Goal: Transaction & Acquisition: Purchase product/service

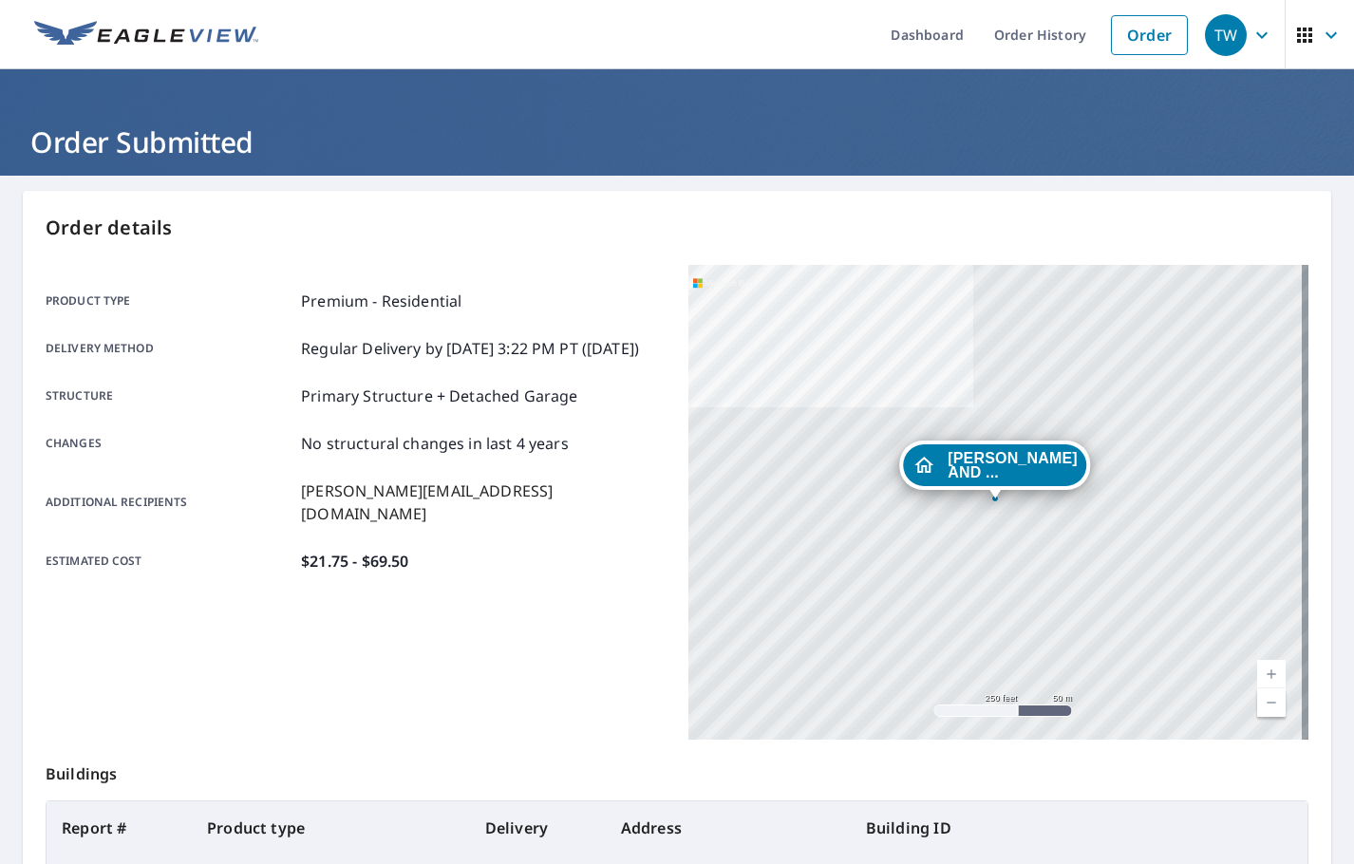
scroll to position [213, 0]
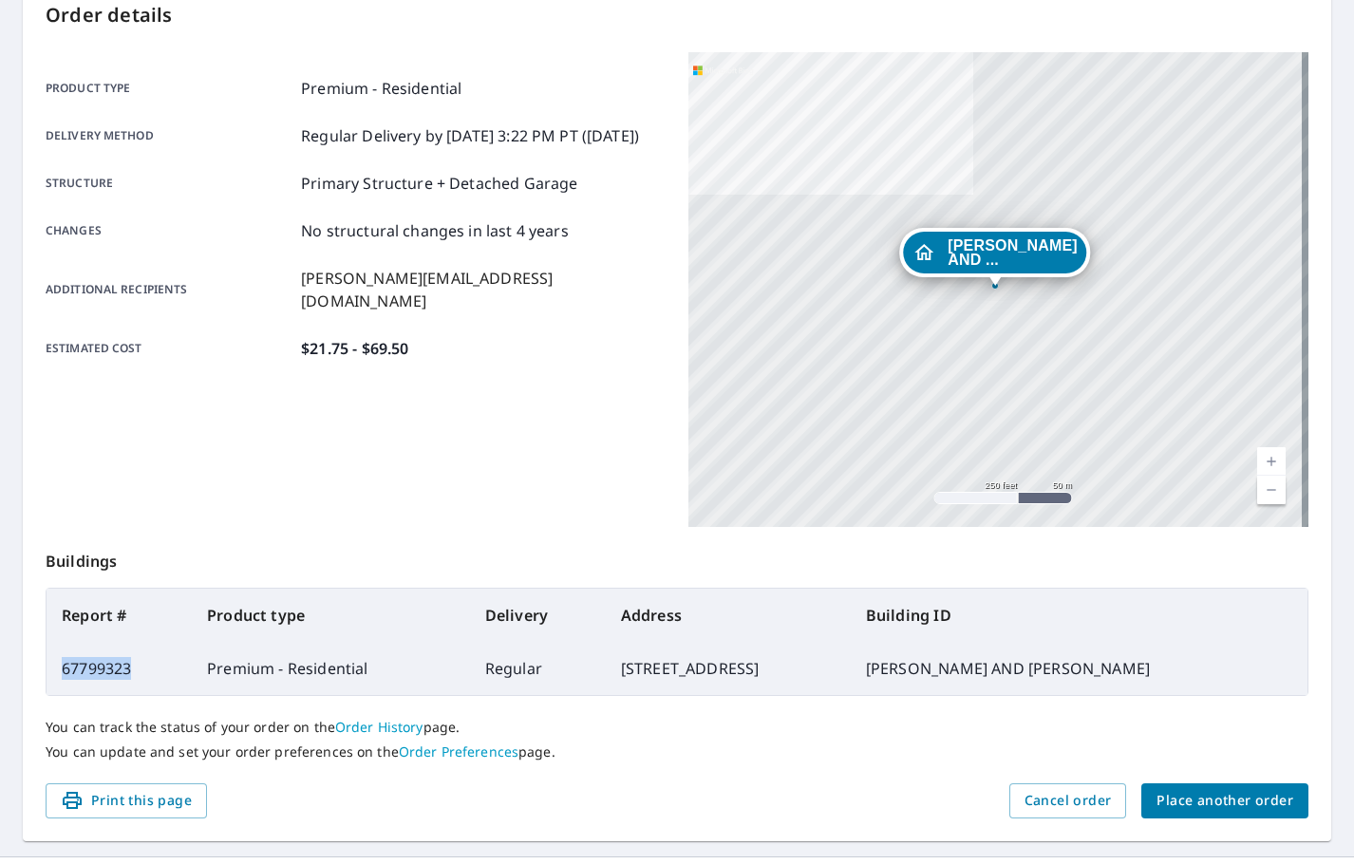
click at [1176, 799] on span "Place another order" at bounding box center [1225, 801] width 137 height 24
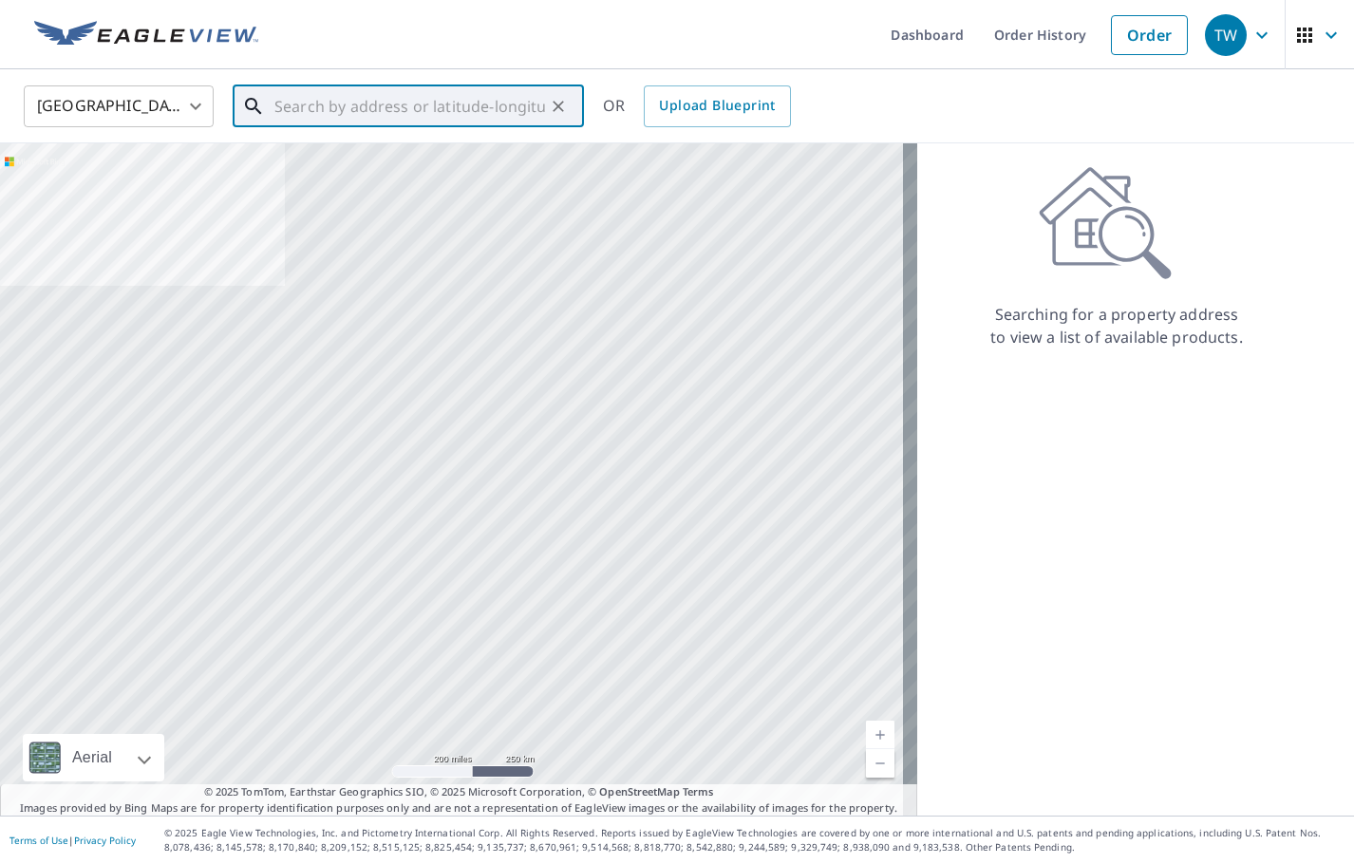
click at [309, 104] on input "text" at bounding box center [409, 106] width 271 height 53
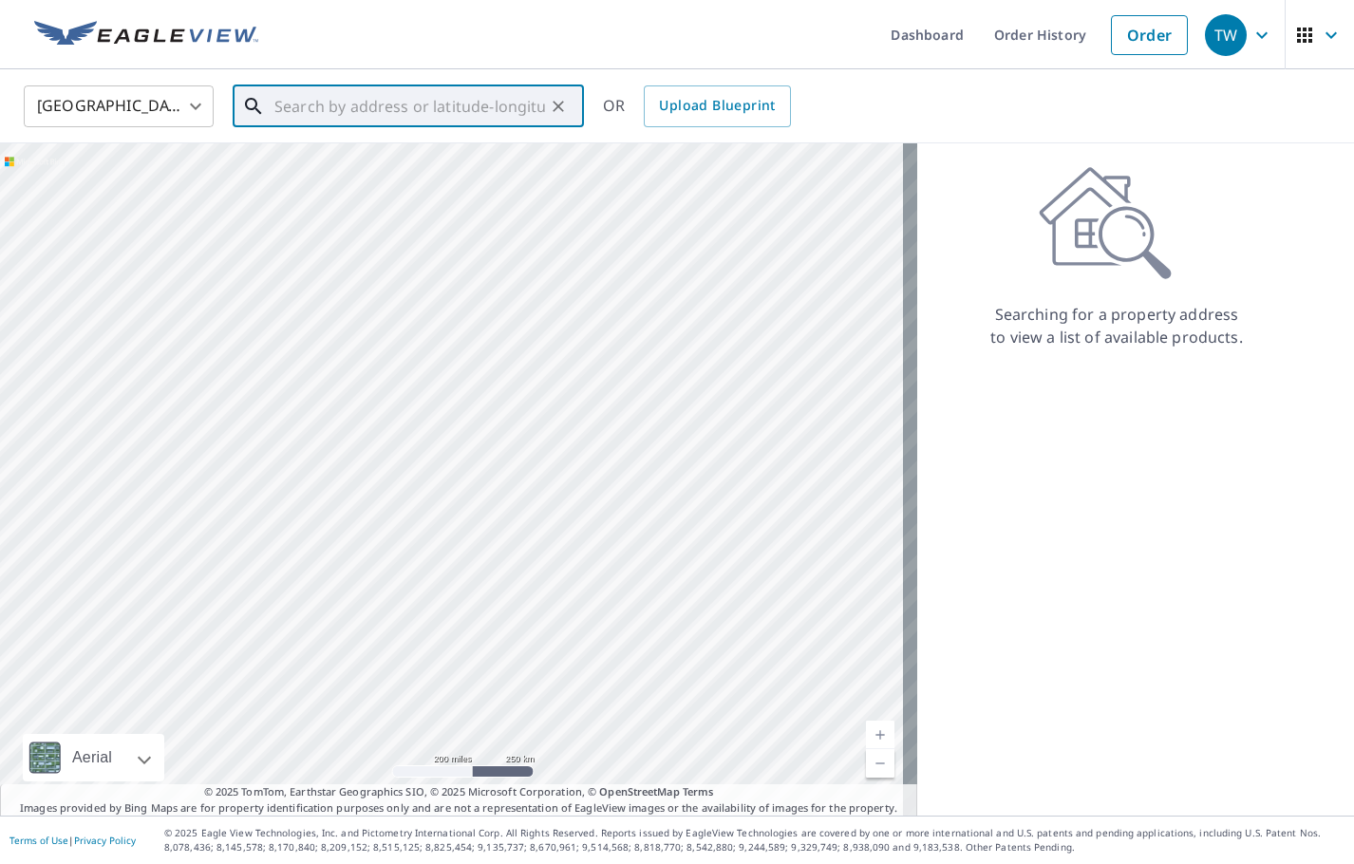
paste input "[STREET_ADDRESS][PERSON_NAME]"
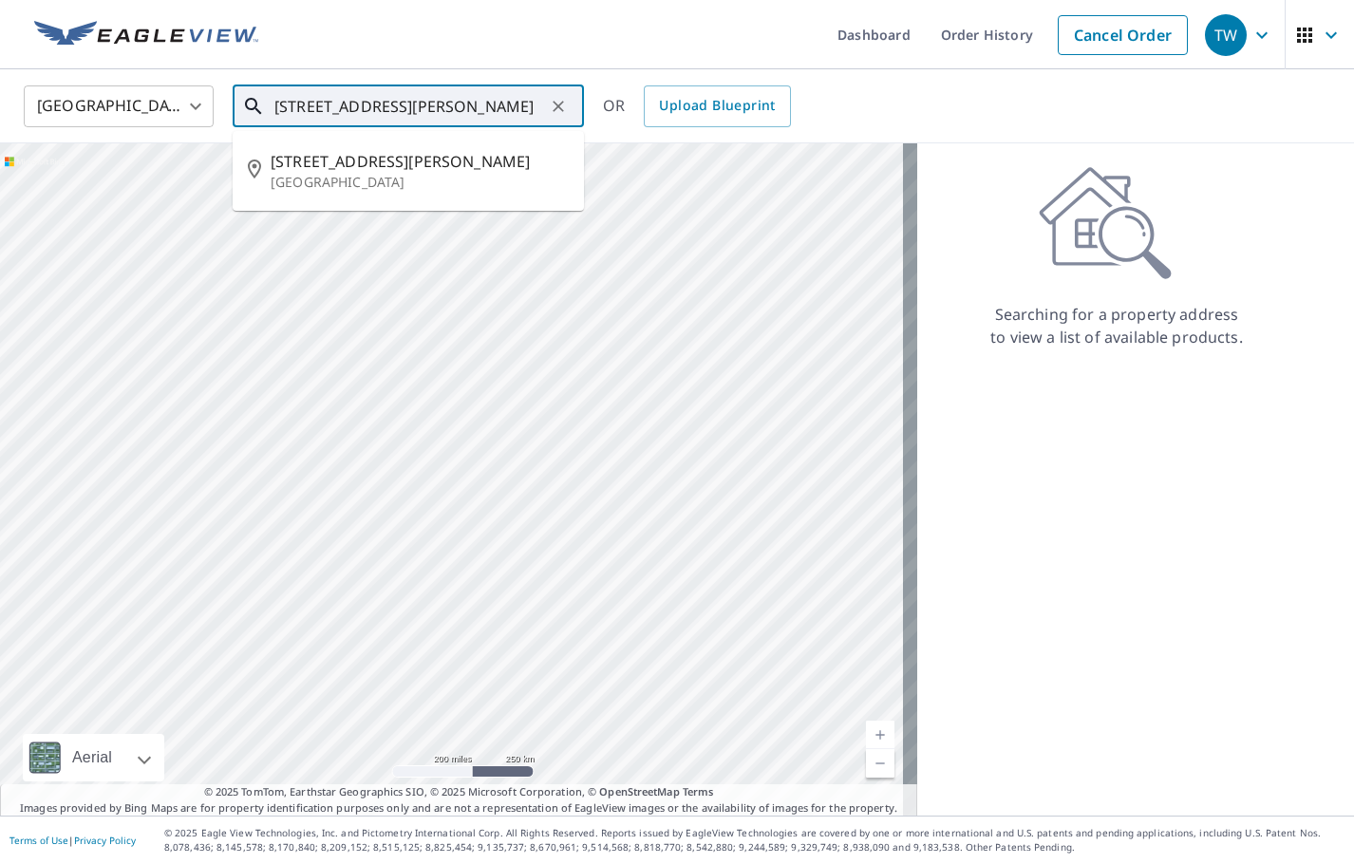
type input "[STREET_ADDRESS][PERSON_NAME]"
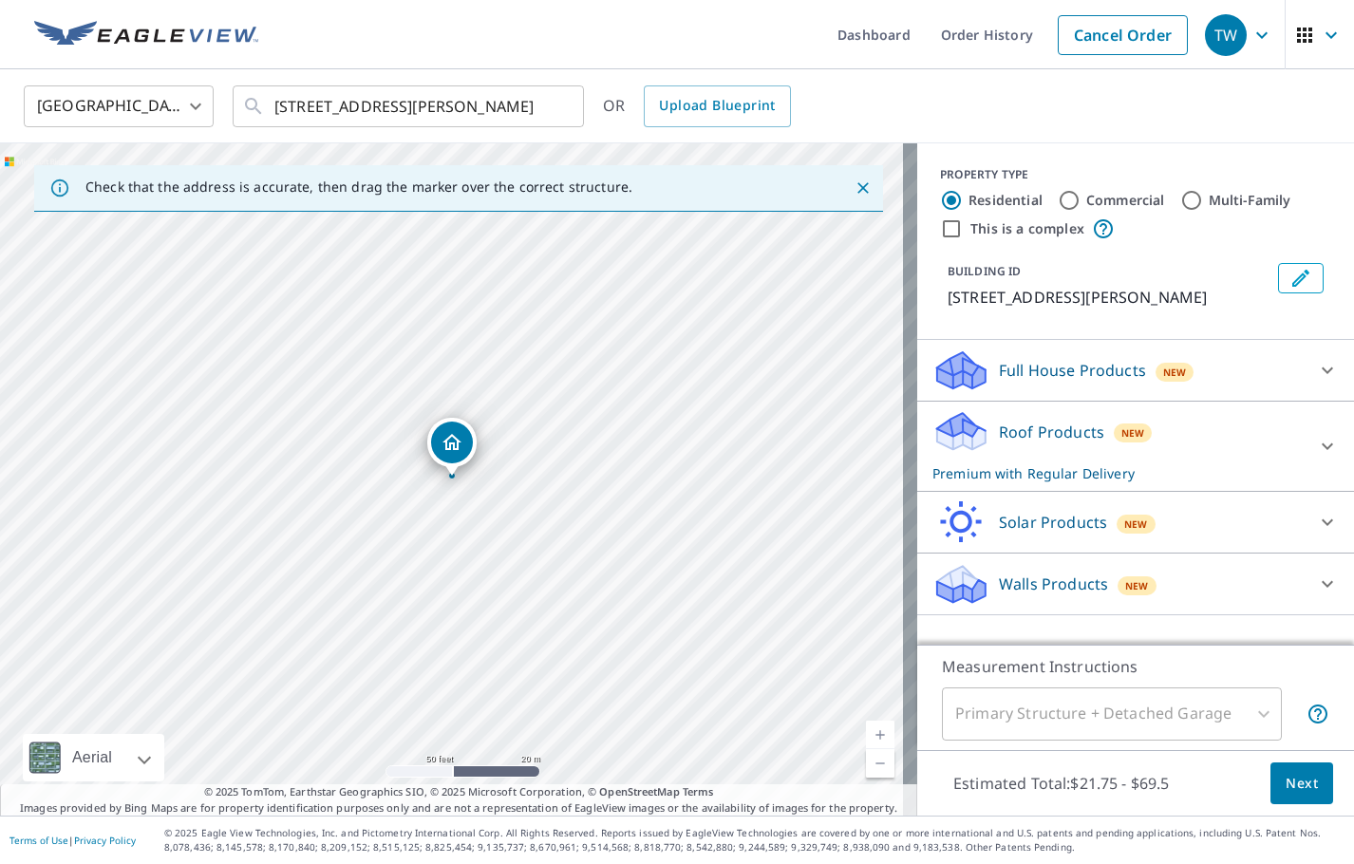
click at [1291, 270] on icon "Edit building 1" at bounding box center [1301, 278] width 23 height 23
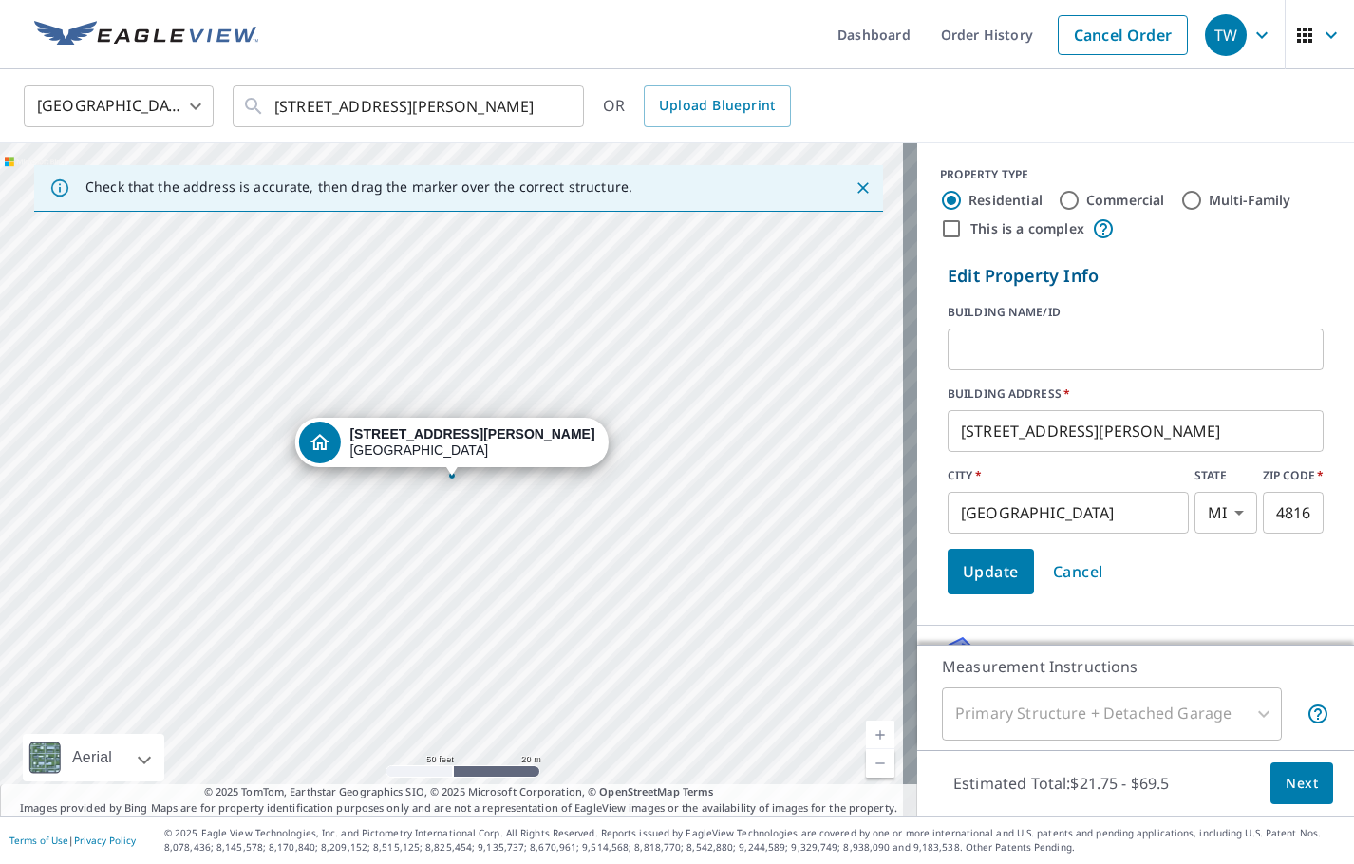
click at [1062, 347] on input "text" at bounding box center [1136, 349] width 376 height 53
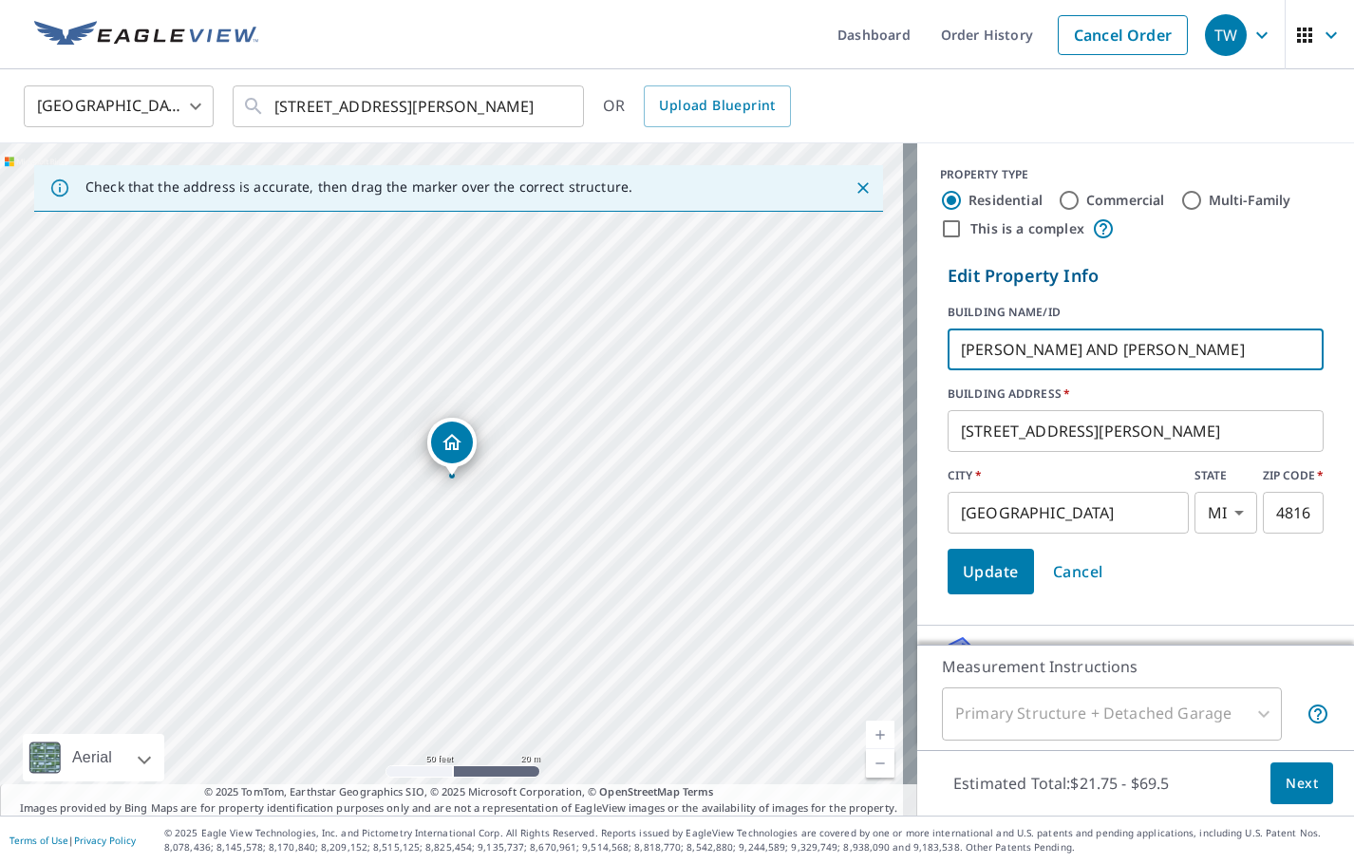
type input "[PERSON_NAME] AND [PERSON_NAME]"
click at [963, 575] on span "Update" at bounding box center [991, 571] width 56 height 27
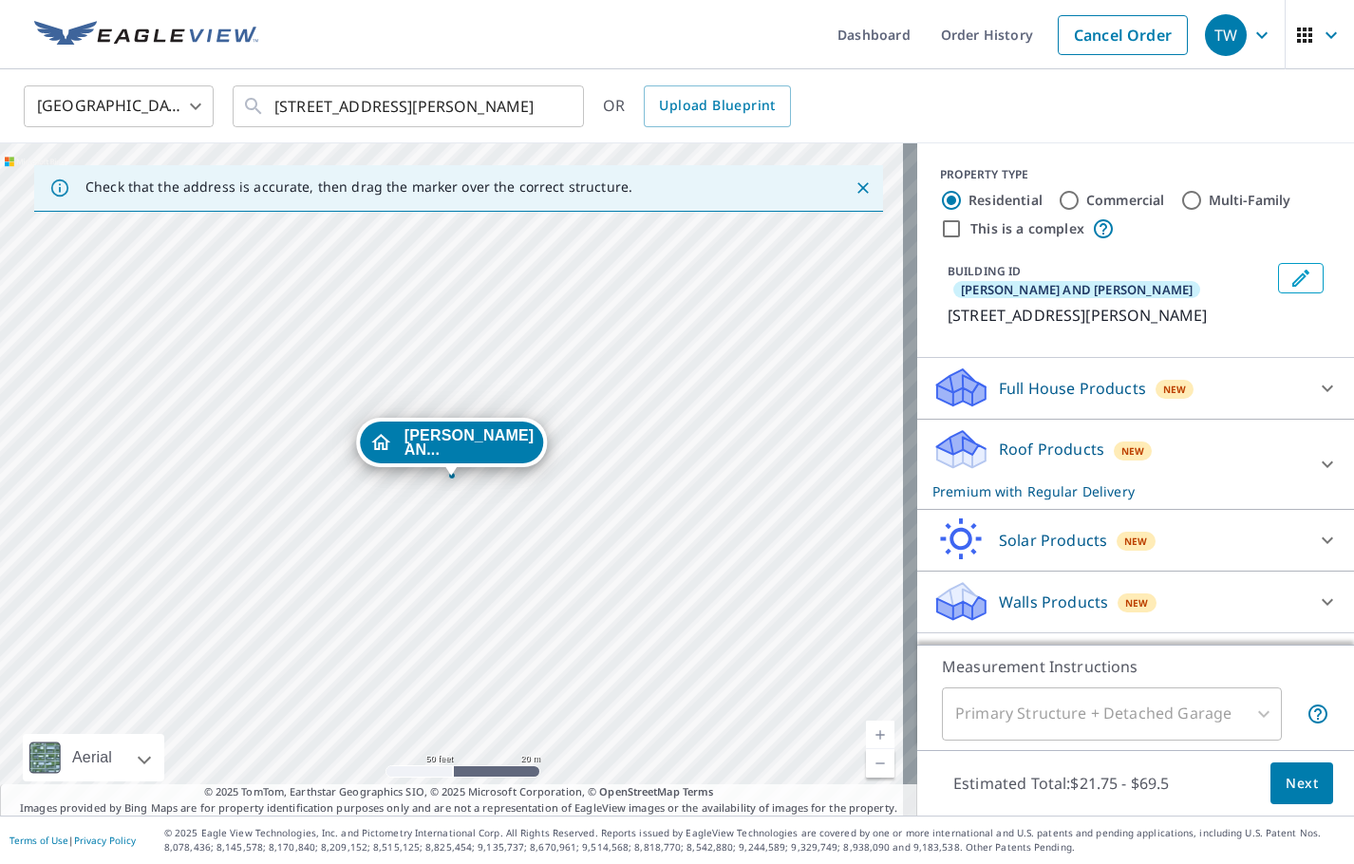
click at [1316, 453] on icon at bounding box center [1327, 464] width 23 height 23
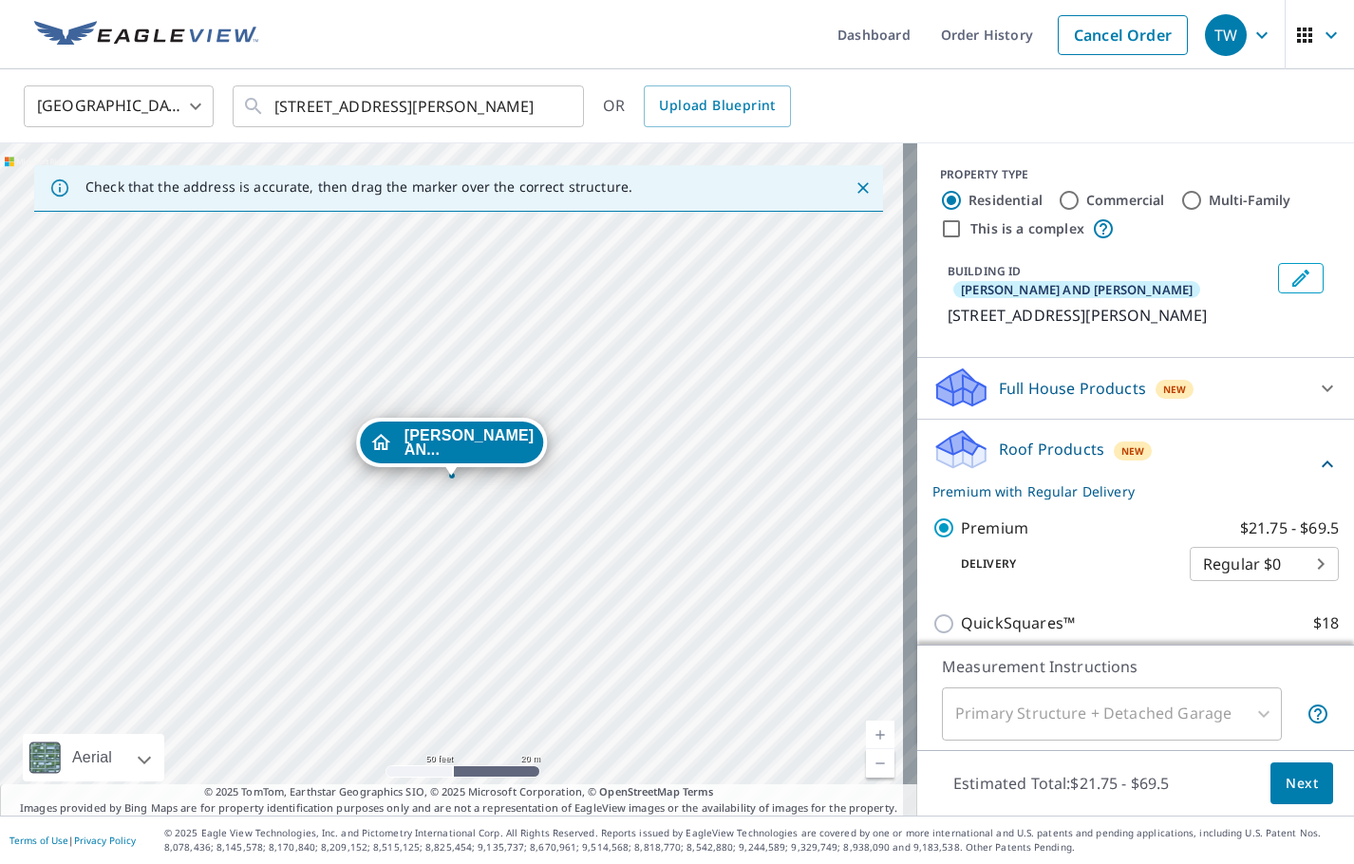
click at [1316, 392] on icon at bounding box center [1327, 388] width 23 height 23
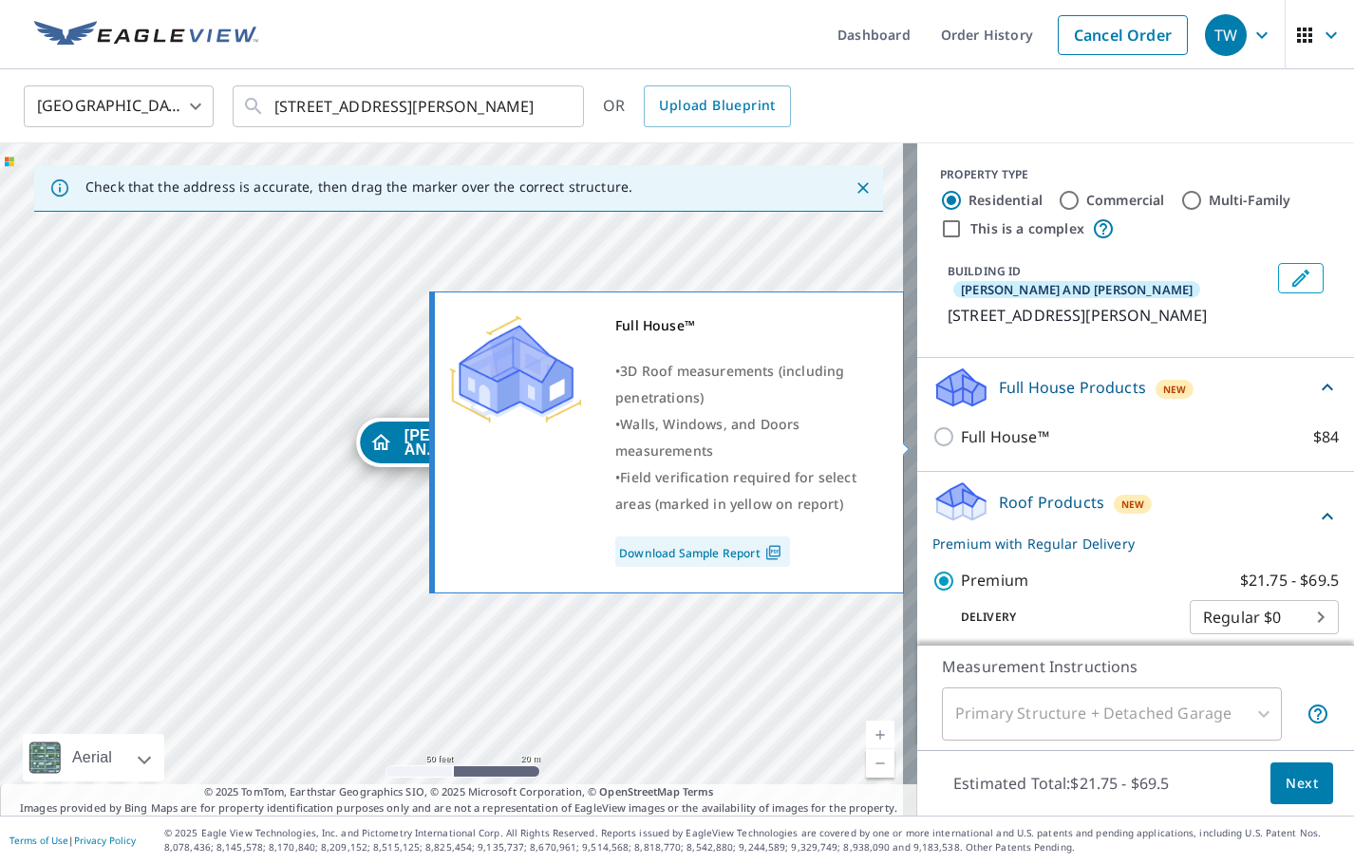
click at [933, 447] on input "Full House™ $84" at bounding box center [947, 436] width 28 height 23
checkbox input "true"
checkbox input "false"
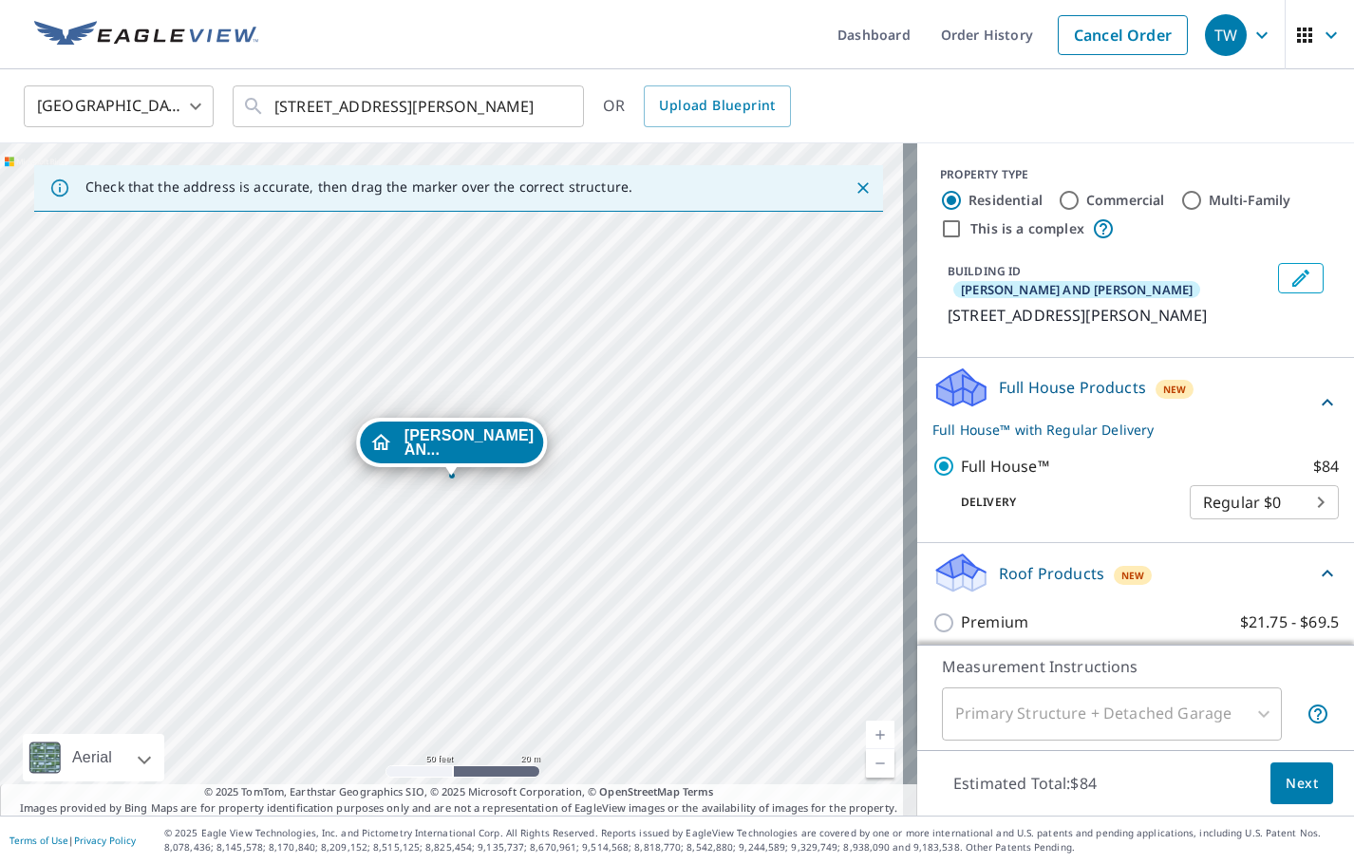
click at [1286, 773] on span "Next" at bounding box center [1302, 784] width 32 height 24
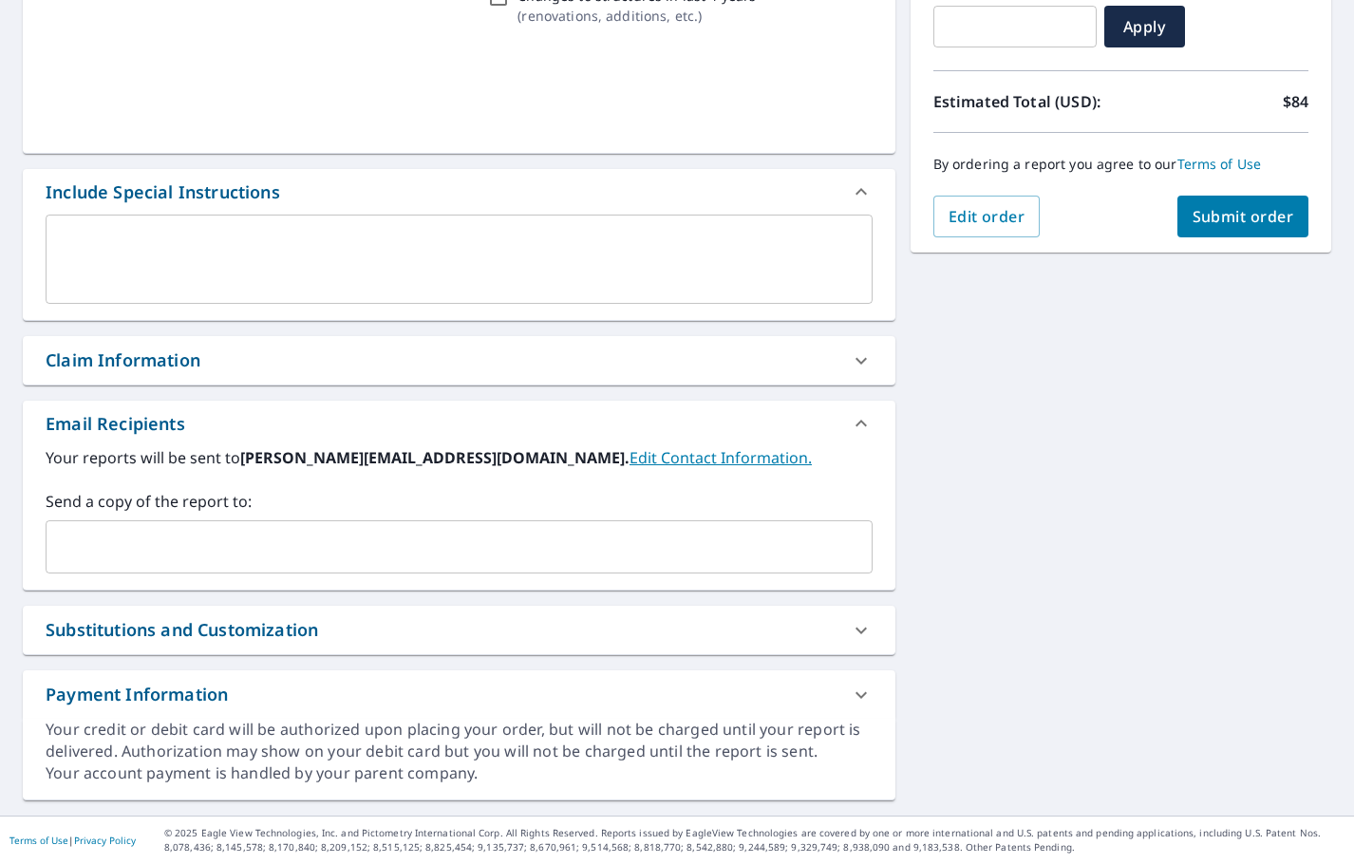
scroll to position [353, 0]
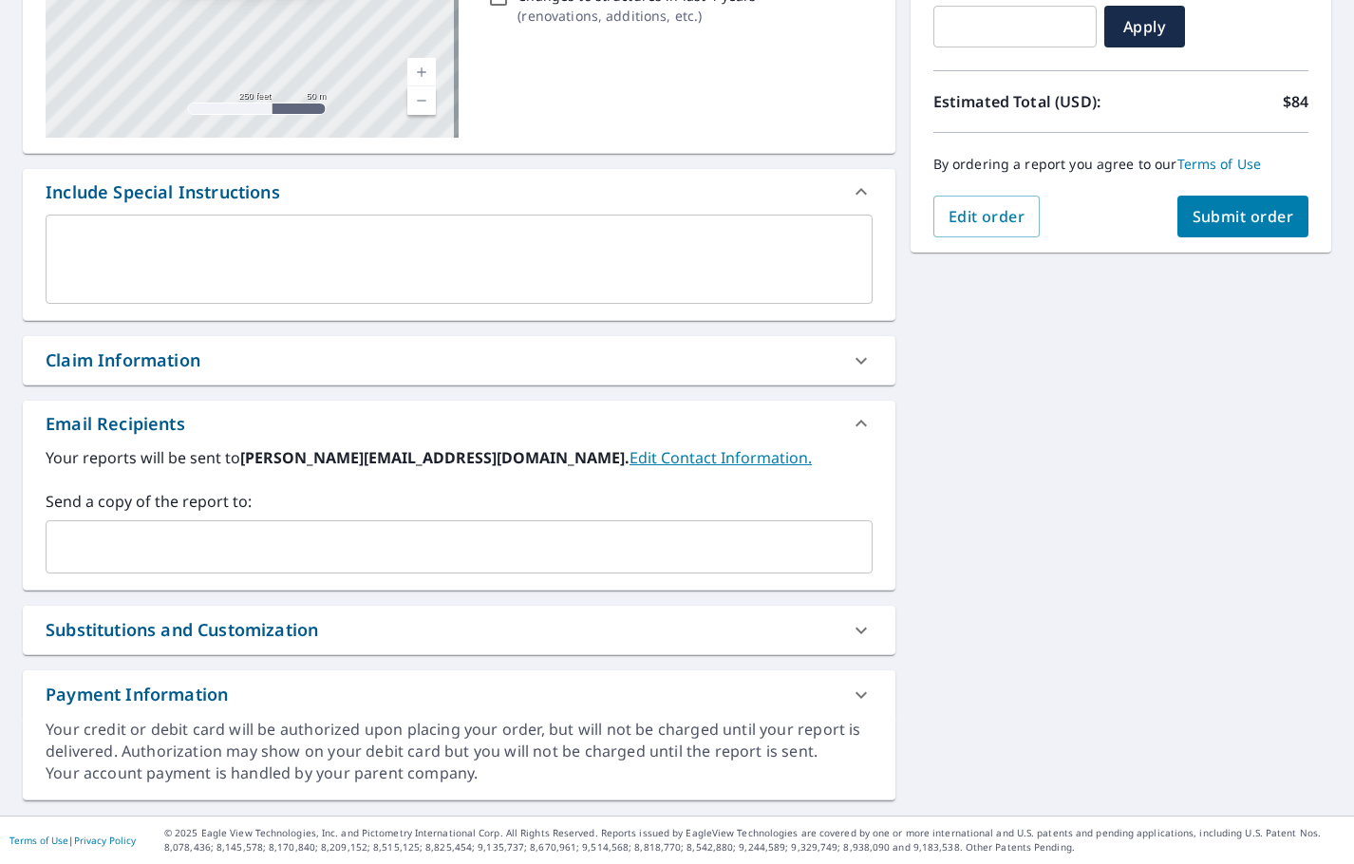
click at [95, 542] on input "text" at bounding box center [445, 547] width 782 height 36
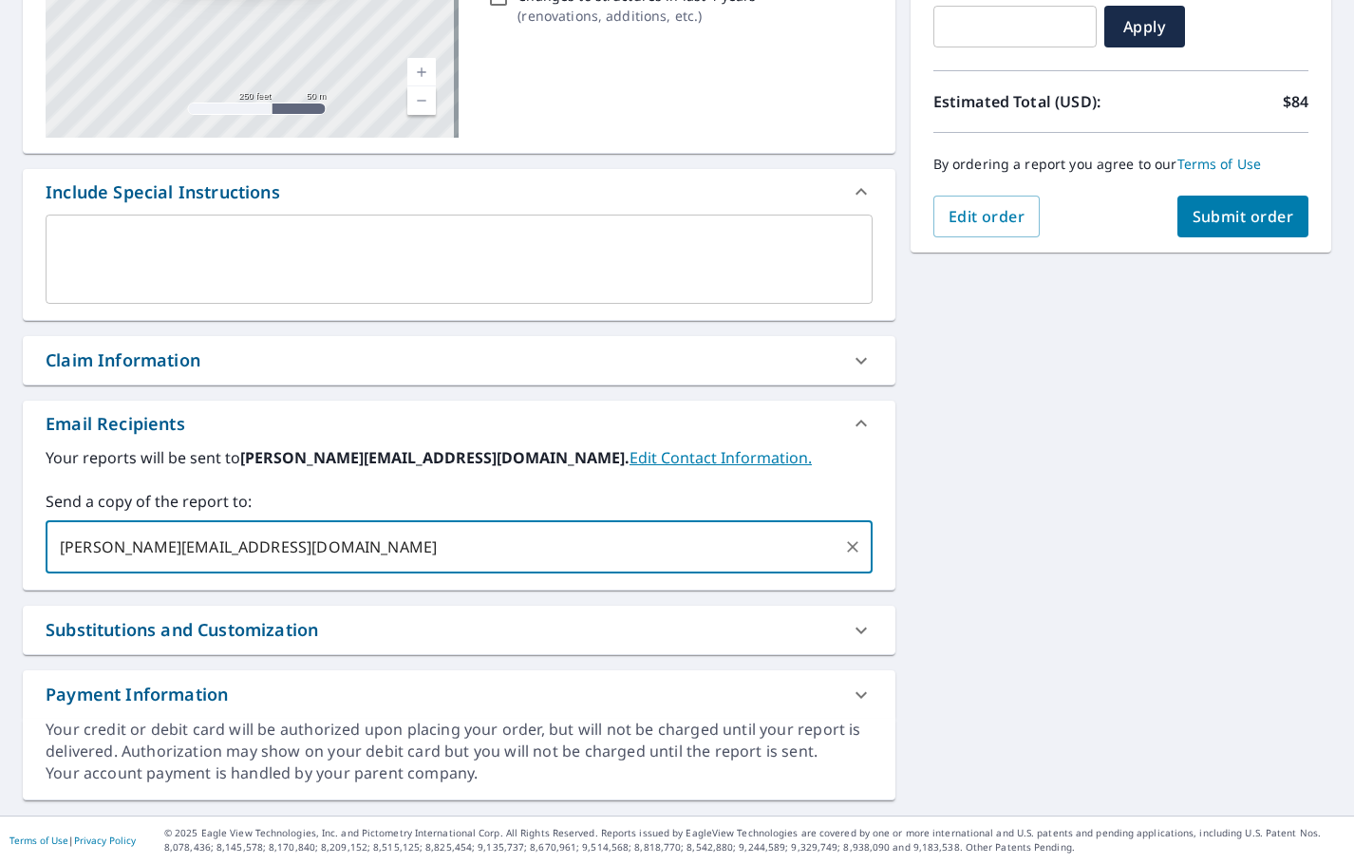
type input "[PERSON_NAME][EMAIL_ADDRESS][DOMAIN_NAME]"
click at [1254, 206] on span "Submit order" at bounding box center [1244, 216] width 102 height 21
checkbox input "true"
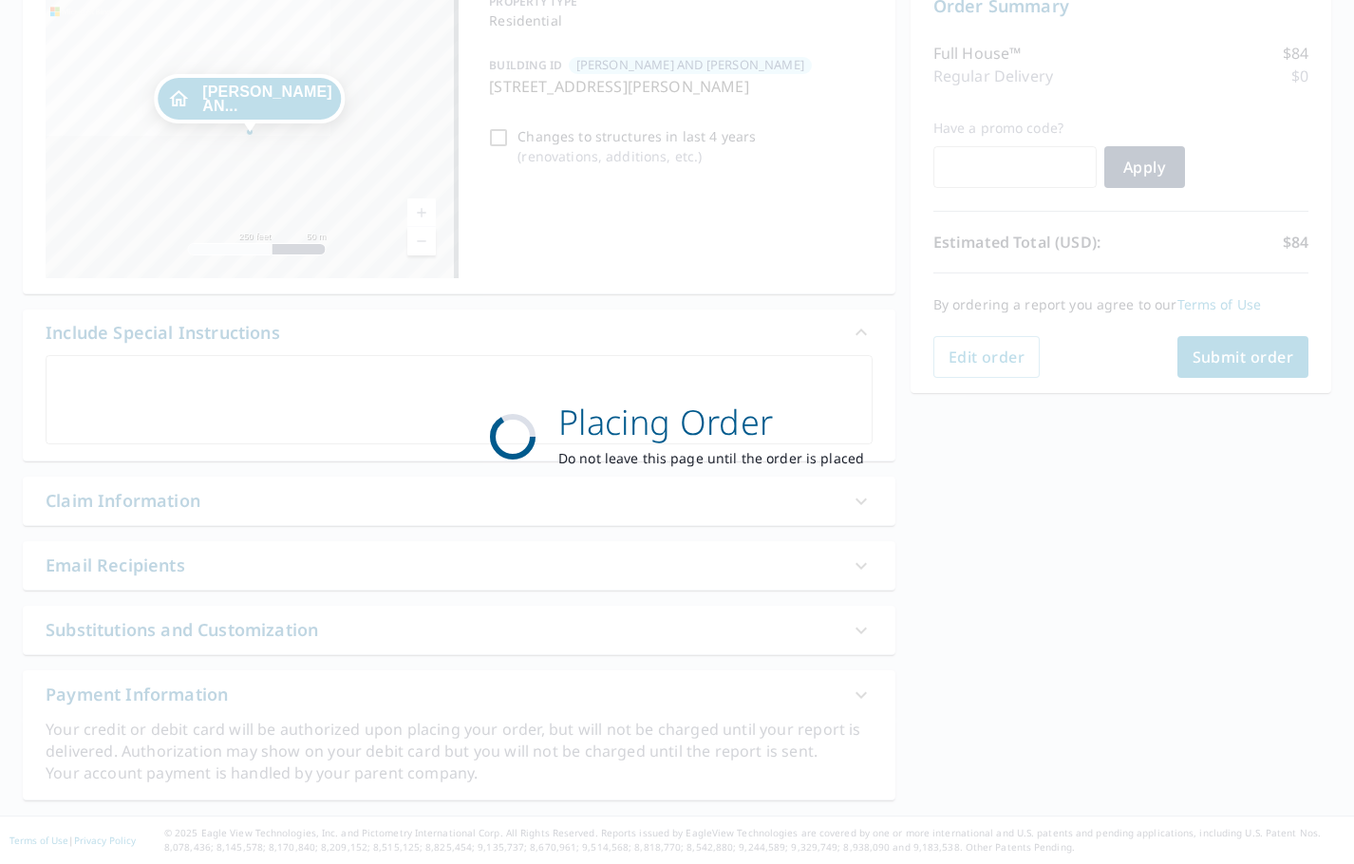
scroll to position [213, 0]
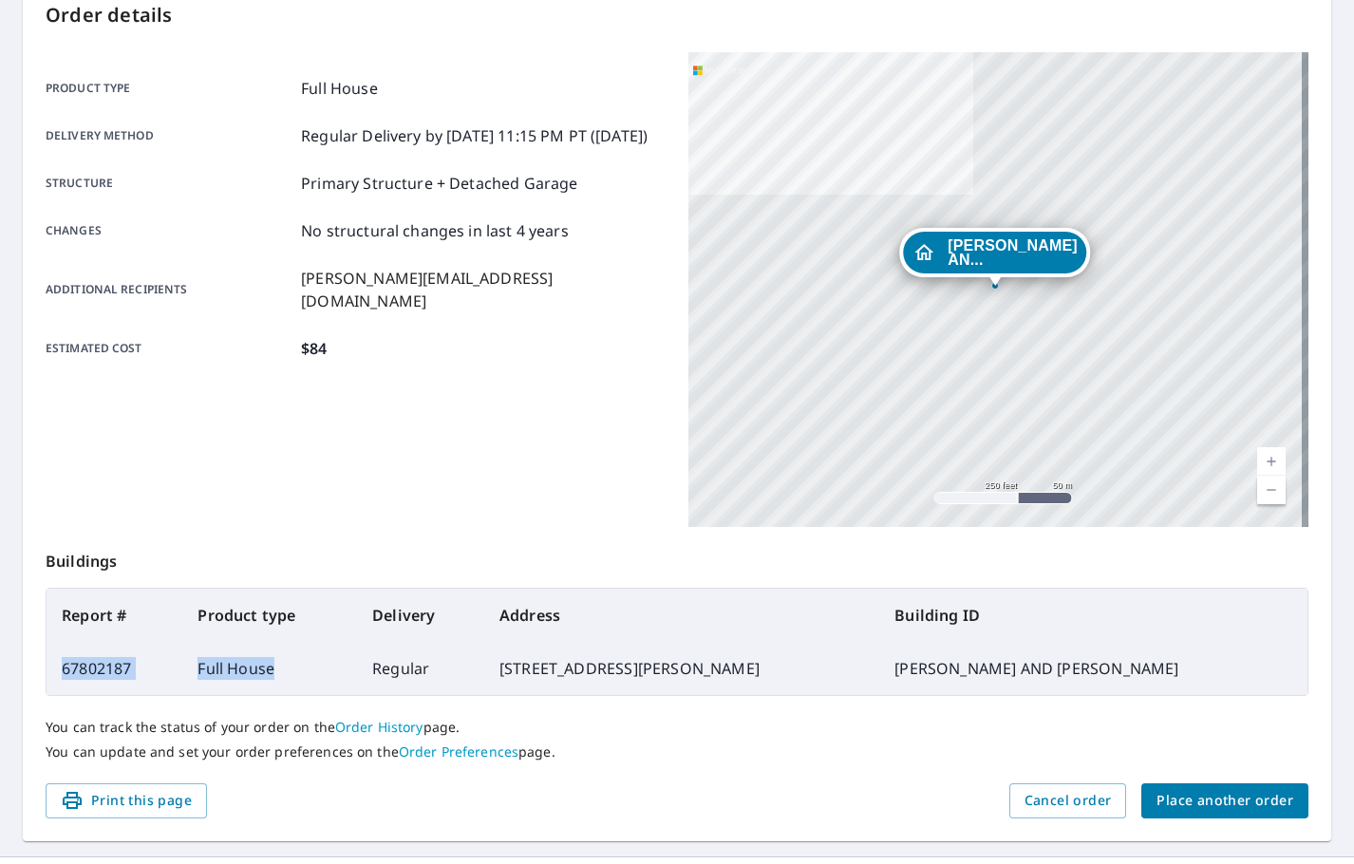
drag, startPoint x: 296, startPoint y: 664, endPoint x: 58, endPoint y: 675, distance: 238.6
click at [58, 675] on tr "67802187 Full House Regular [STREET_ADDRESS][PERSON_NAME] [PERSON_NAME] AND [PE…" at bounding box center [677, 668] width 1261 height 53
copy tr "67802187 Full House"
click at [1188, 812] on span "Place another order" at bounding box center [1225, 801] width 137 height 24
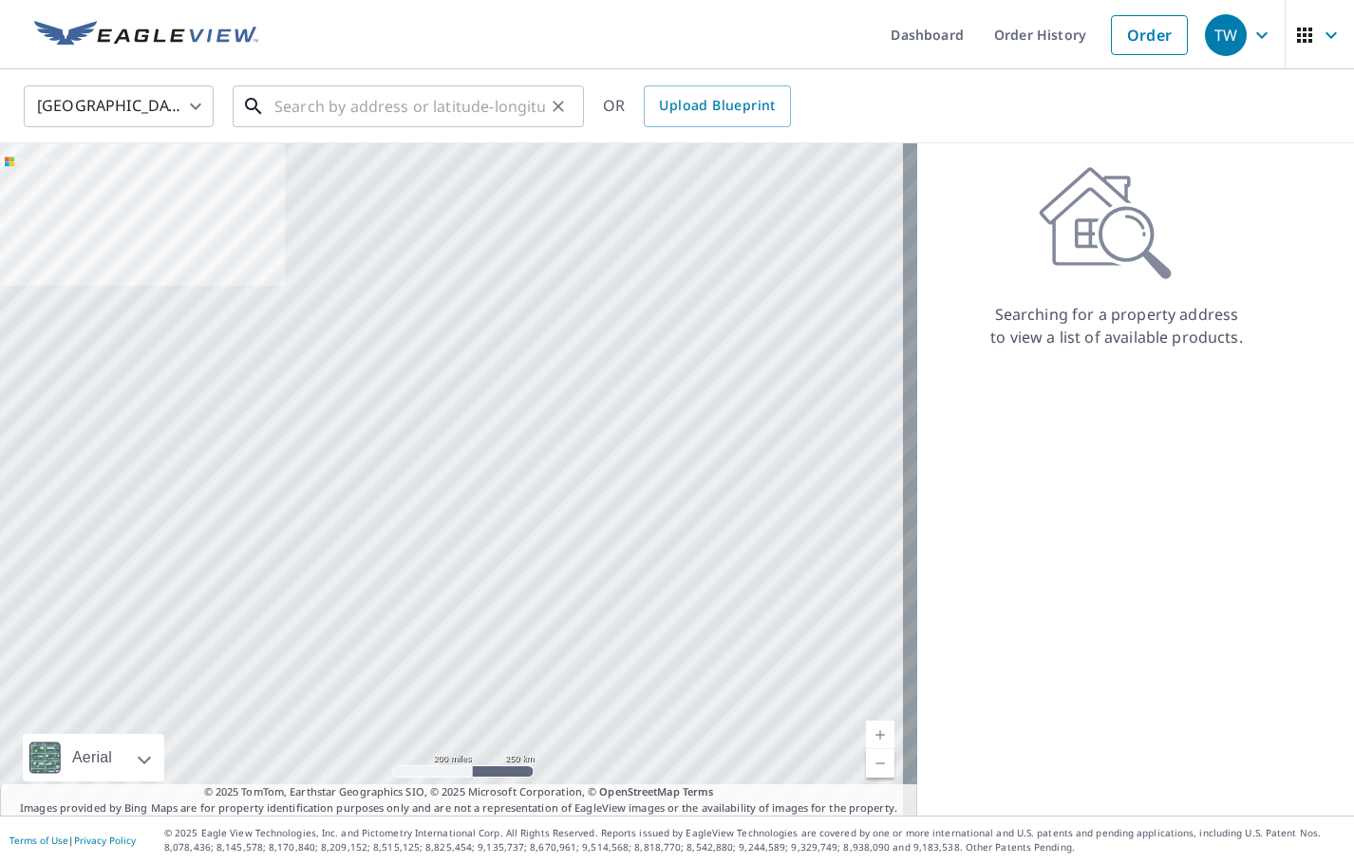
click at [329, 120] on input "text" at bounding box center [409, 106] width 271 height 53
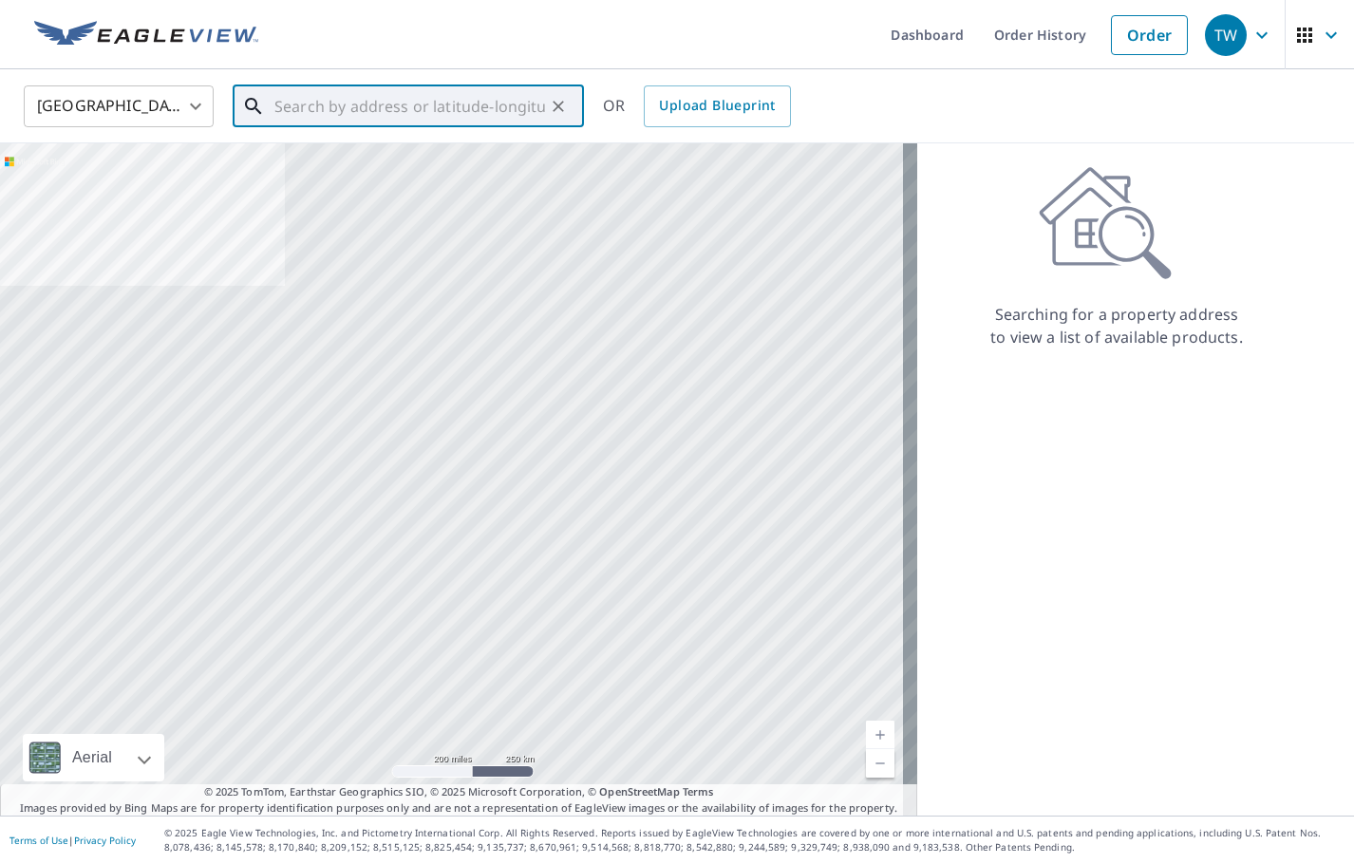
paste input "[STREET_ADDRESS]"
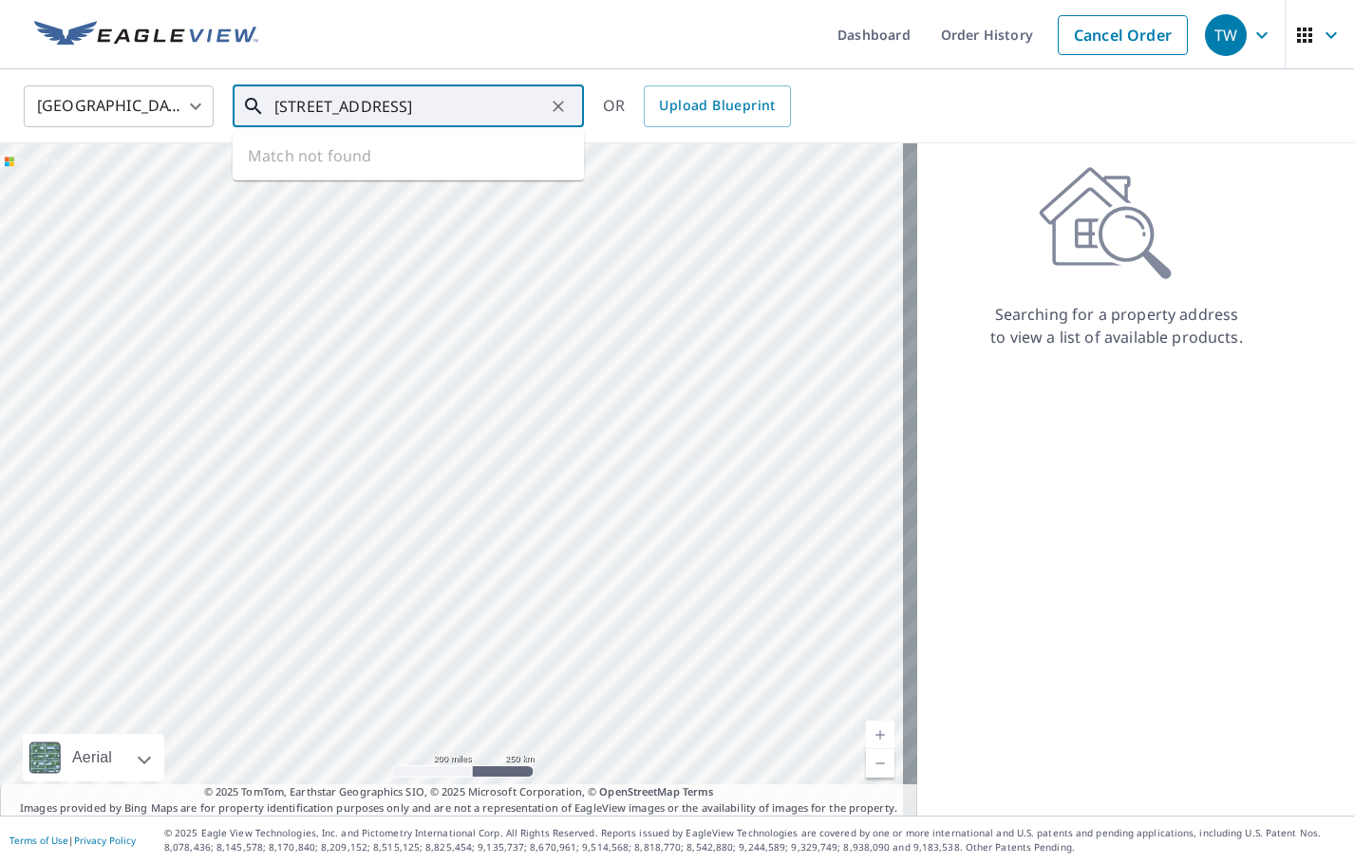
scroll to position [0, 85]
type input "[STREET_ADDRESS]"
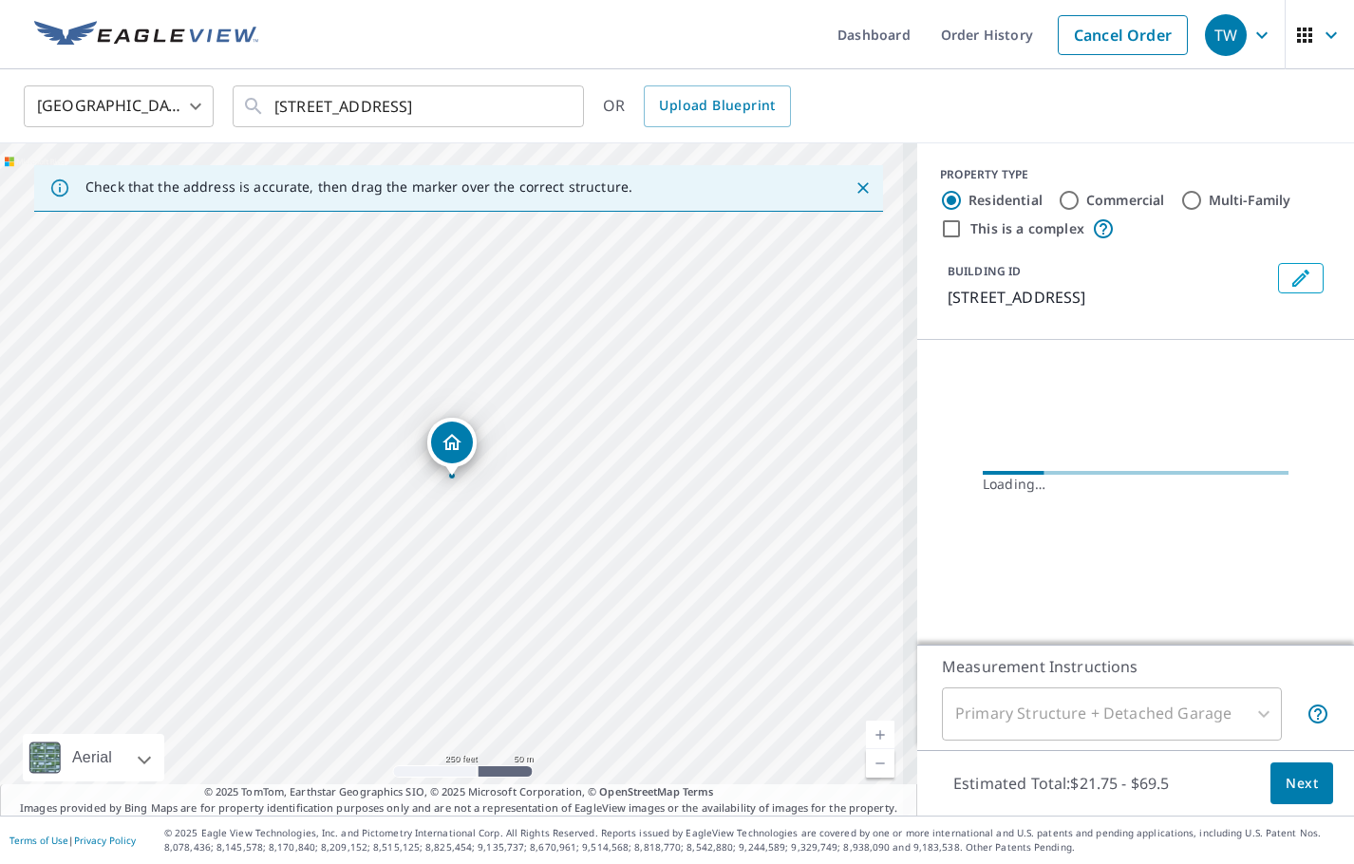
scroll to position [0, 0]
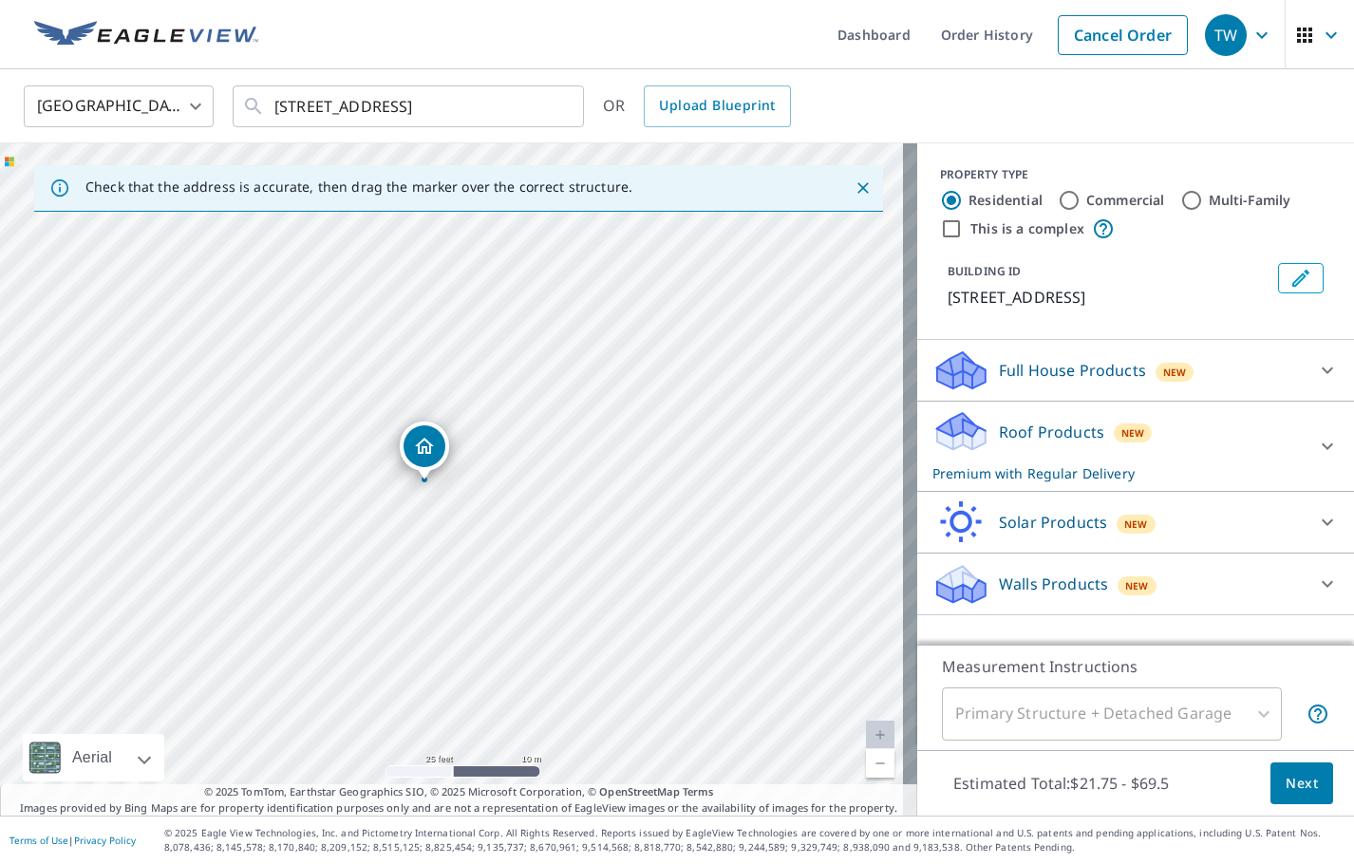
drag, startPoint x: 456, startPoint y: 442, endPoint x: 428, endPoint y: 445, distance: 27.8
click at [1292, 266] on button "Edit building 1" at bounding box center [1301, 278] width 46 height 30
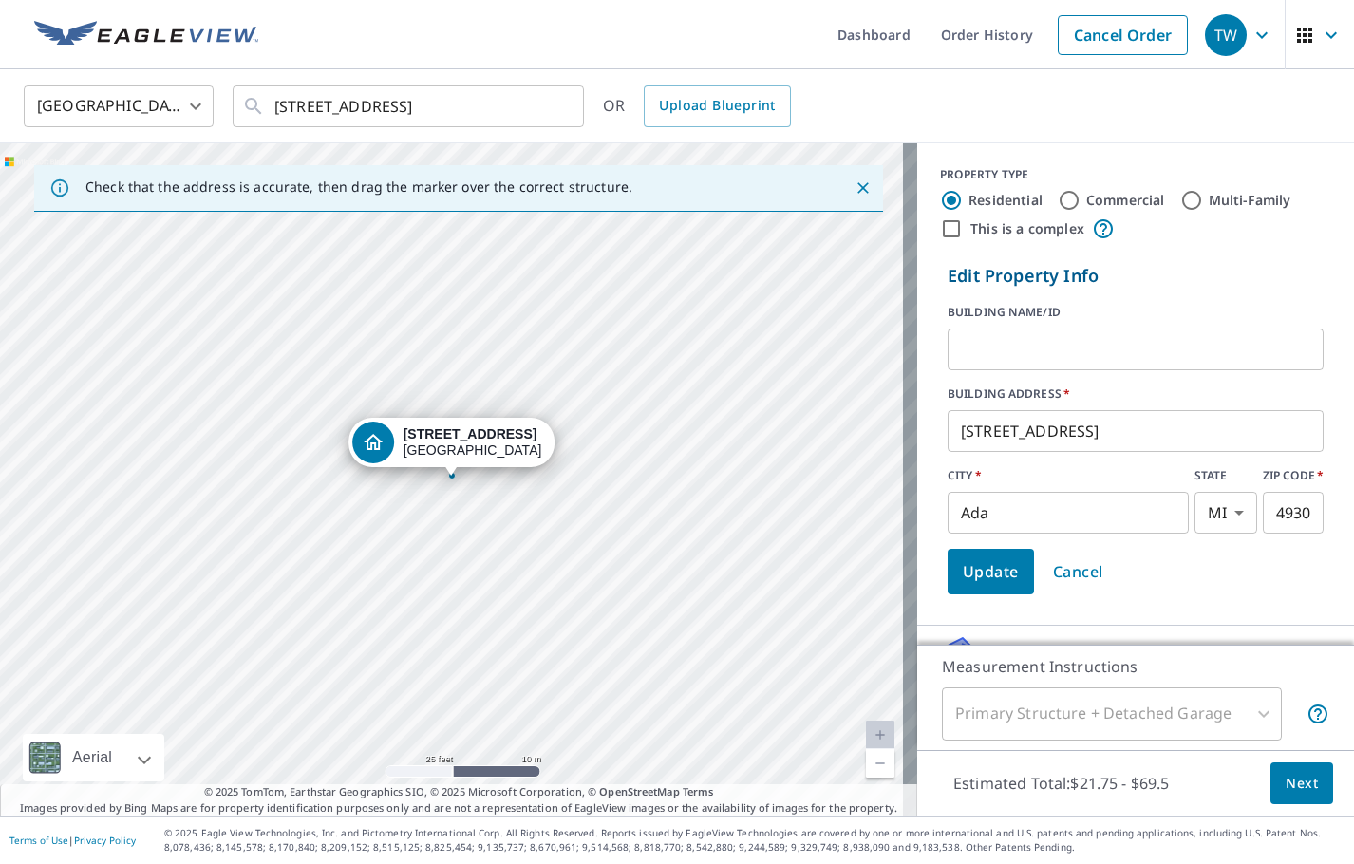
click at [1013, 354] on input "text" at bounding box center [1136, 349] width 376 height 53
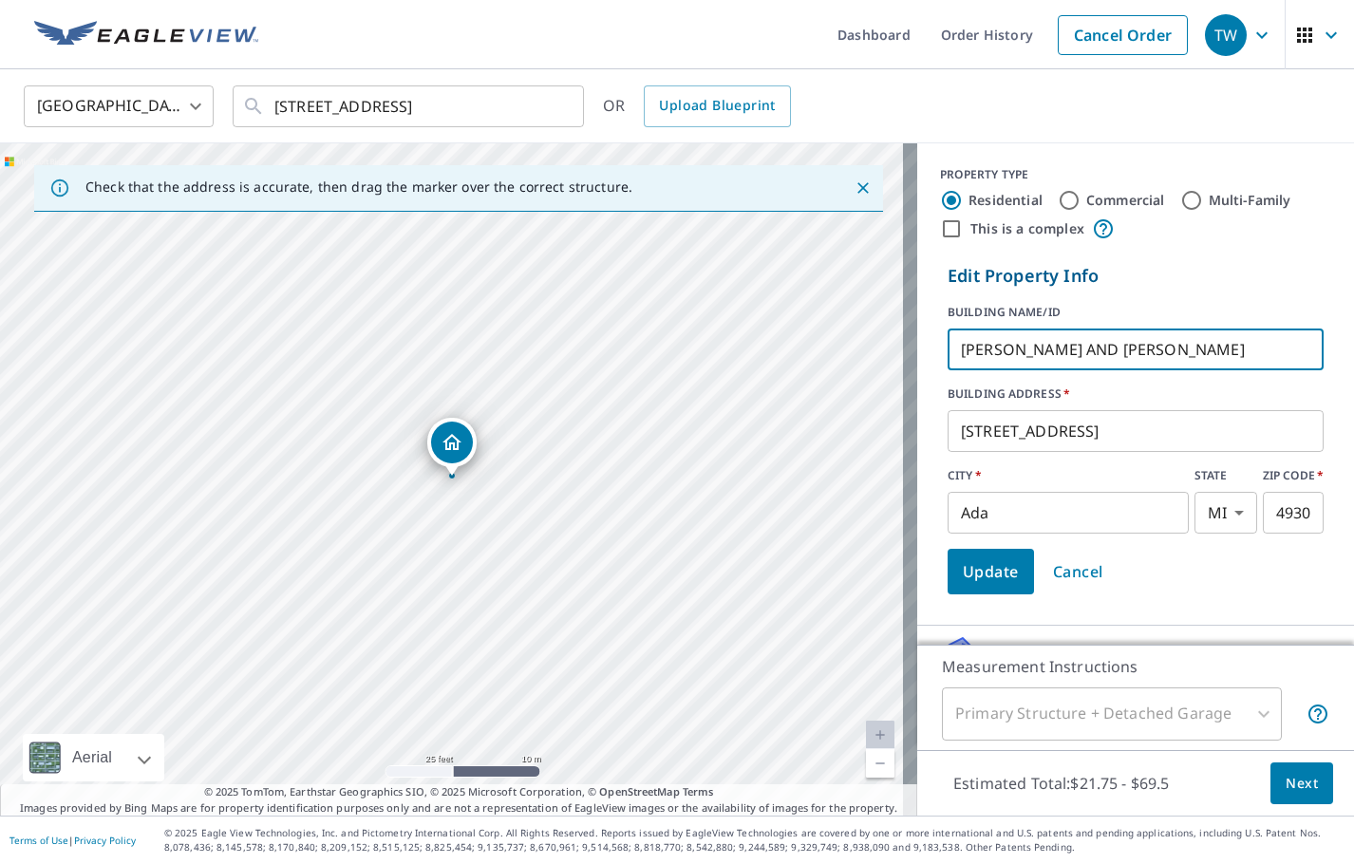
type input "[PERSON_NAME] AND [PERSON_NAME]"
click at [966, 581] on span "Update" at bounding box center [991, 571] width 56 height 27
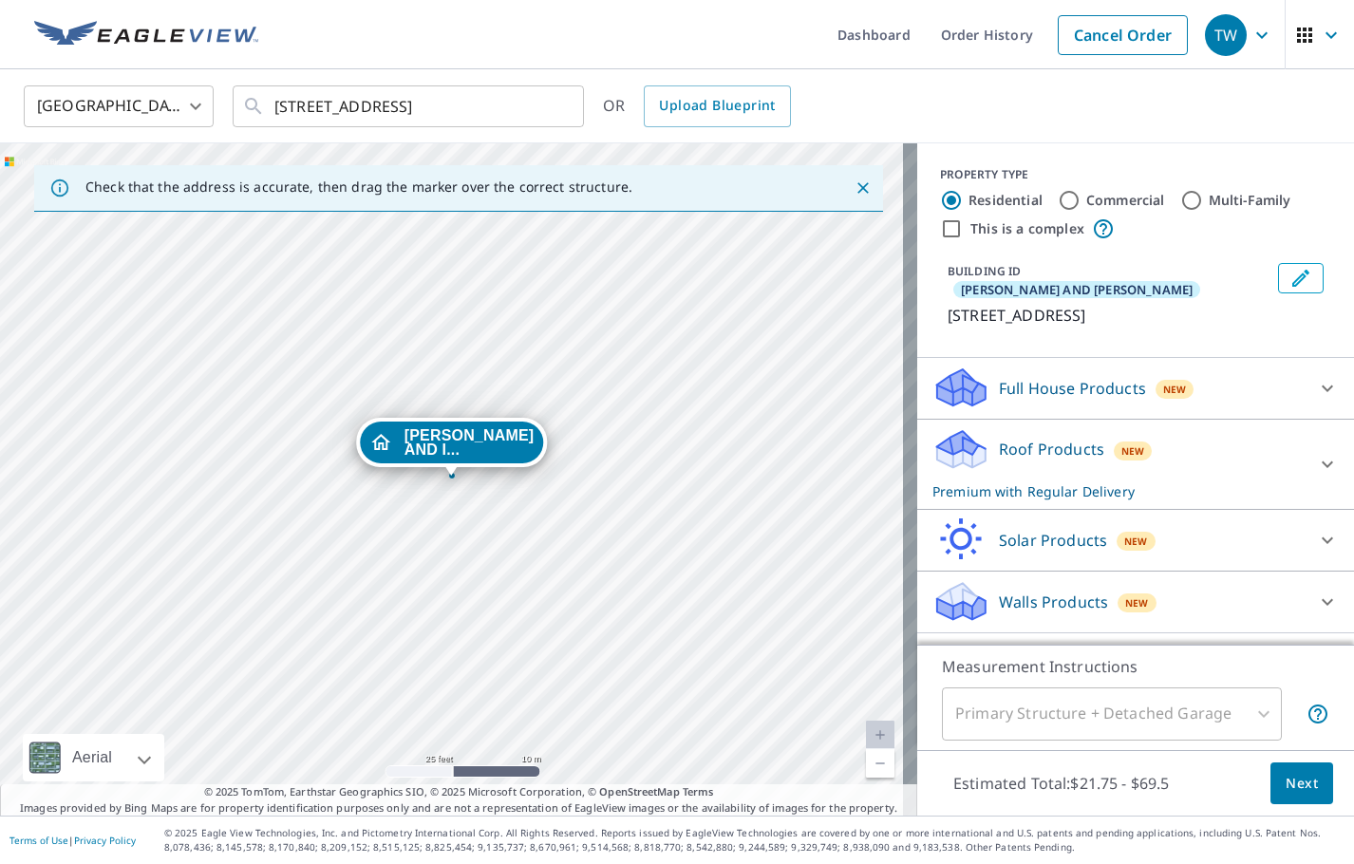
click at [1291, 288] on icon "Edit building ALEX AND INGRID REINEKING" at bounding box center [1301, 278] width 23 height 23
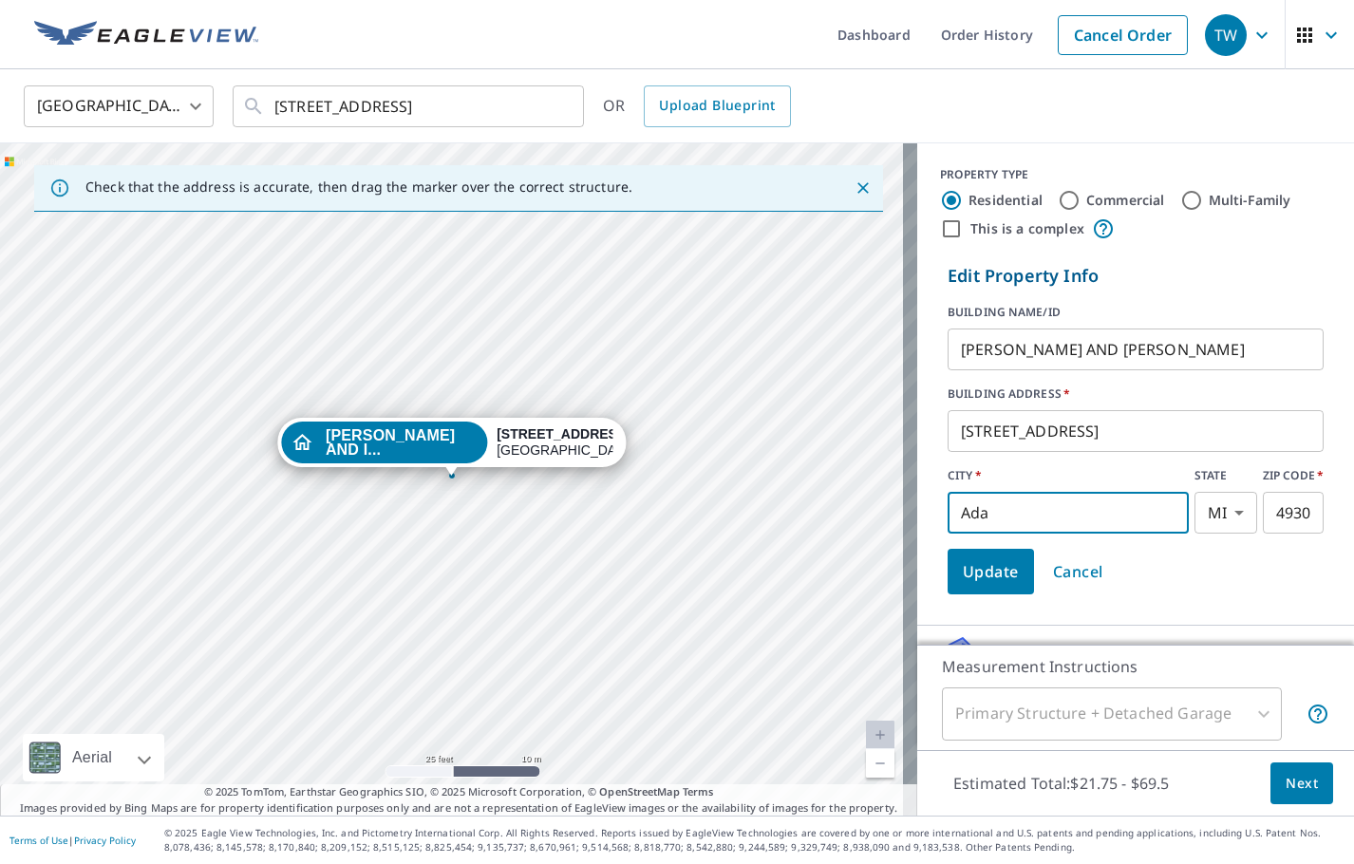
drag, startPoint x: 1010, startPoint y: 525, endPoint x: 915, endPoint y: 510, distance: 97.1
click at [917, 510] on div "Edit Property Info BUILDING NAME/ID [PERSON_NAME] AND [PERSON_NAME] ​ BUILDING …" at bounding box center [1135, 428] width 437 height 347
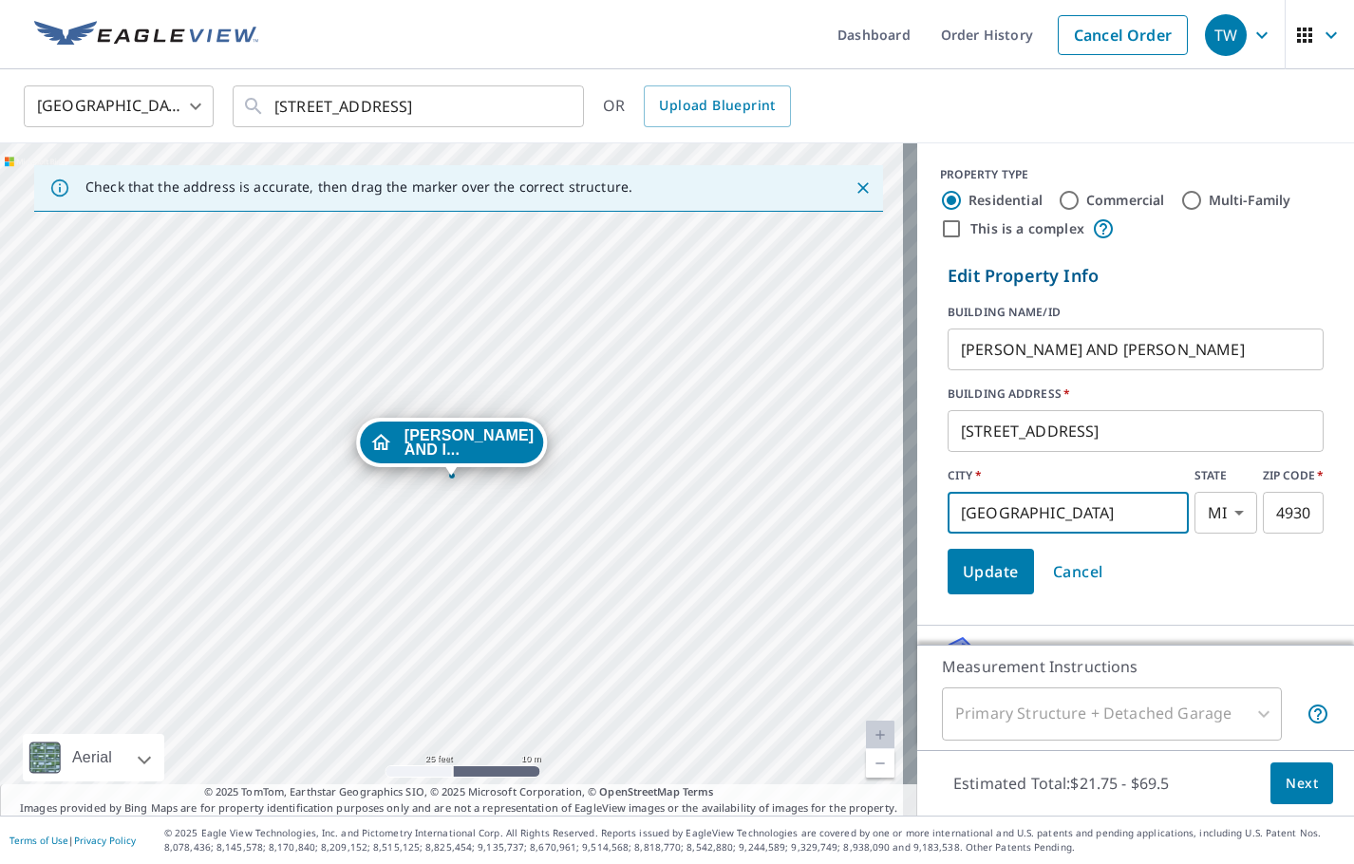
type input "[GEOGRAPHIC_DATA]"
click at [963, 575] on span "Update" at bounding box center [991, 571] width 56 height 27
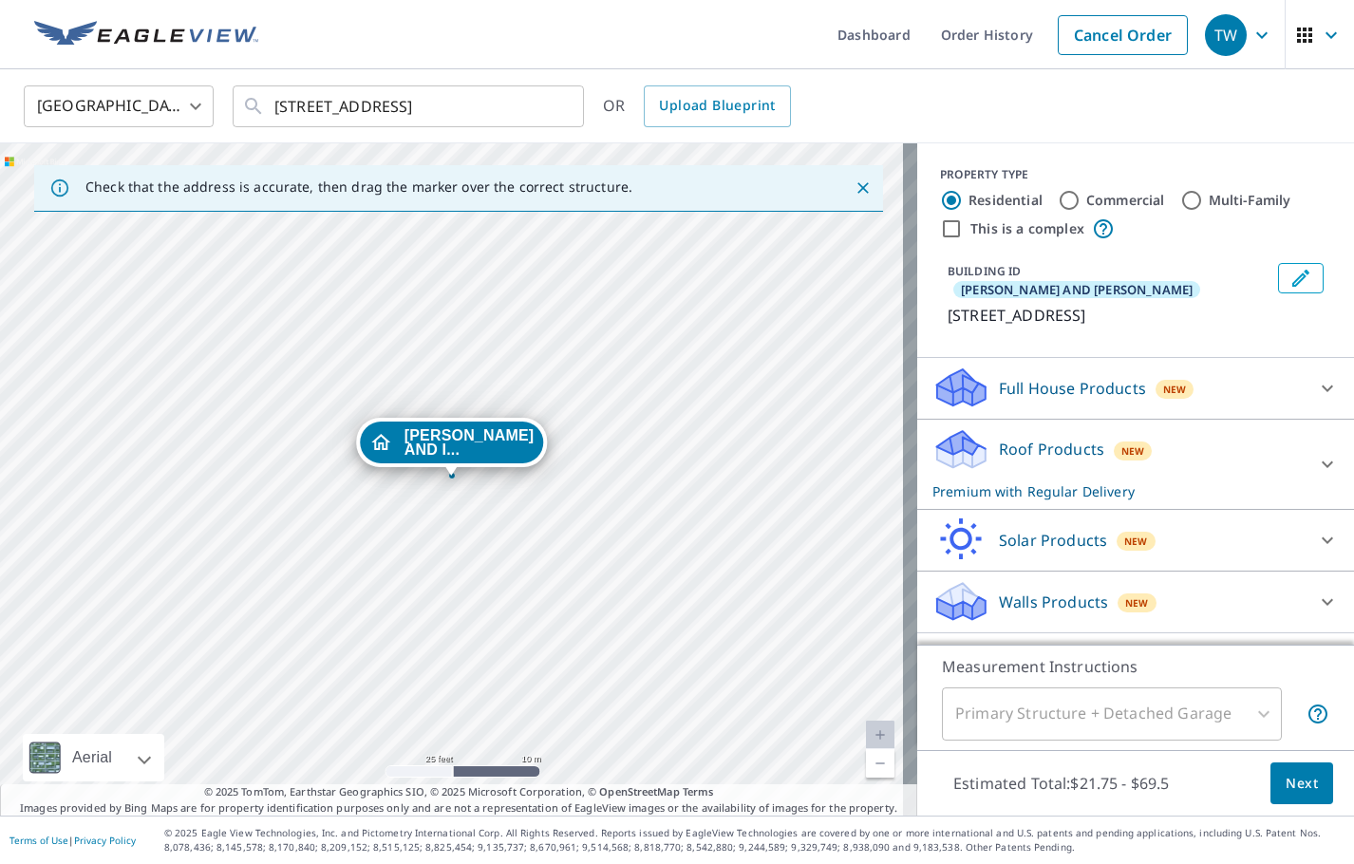
click at [1316, 467] on icon at bounding box center [1327, 464] width 23 height 23
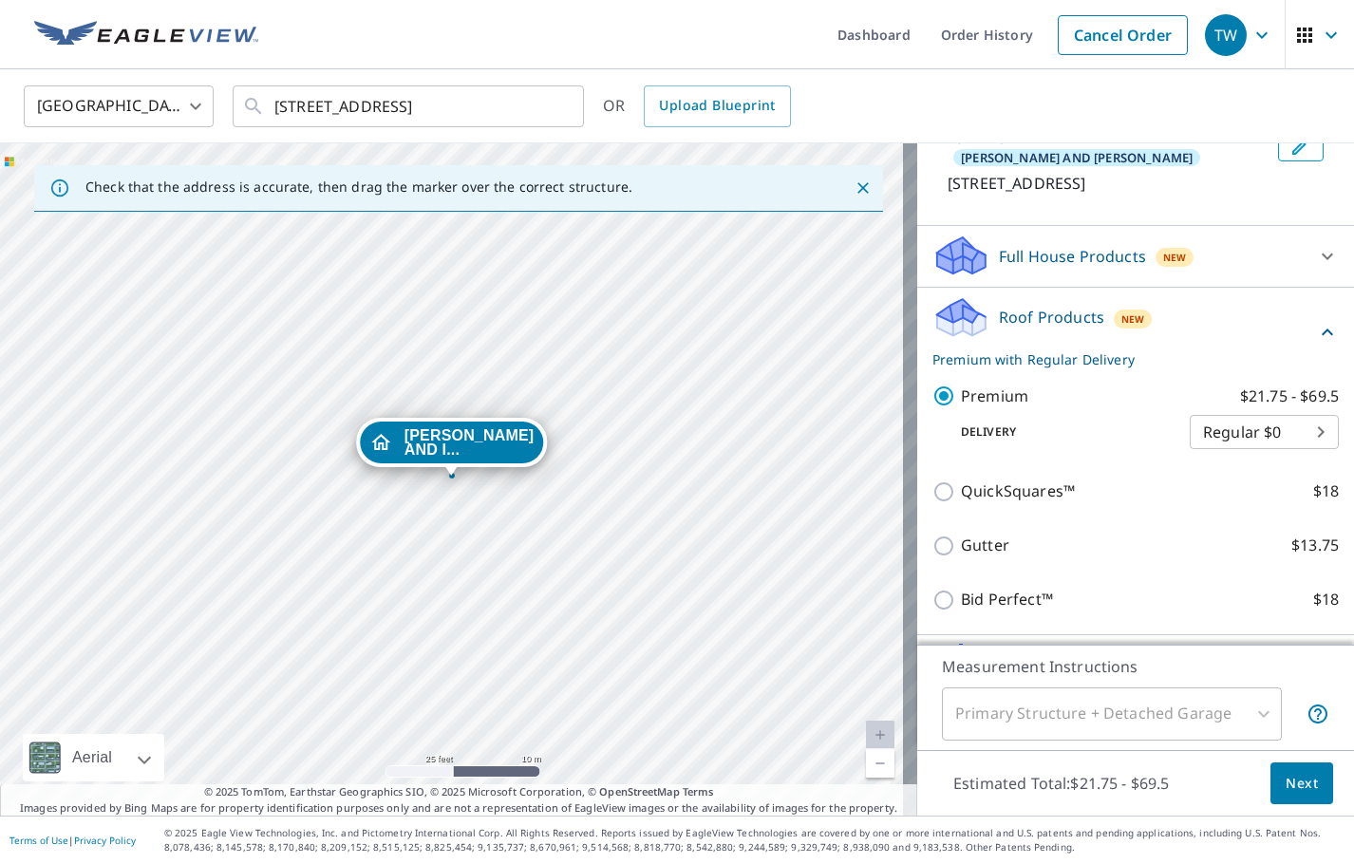
scroll to position [252, 0]
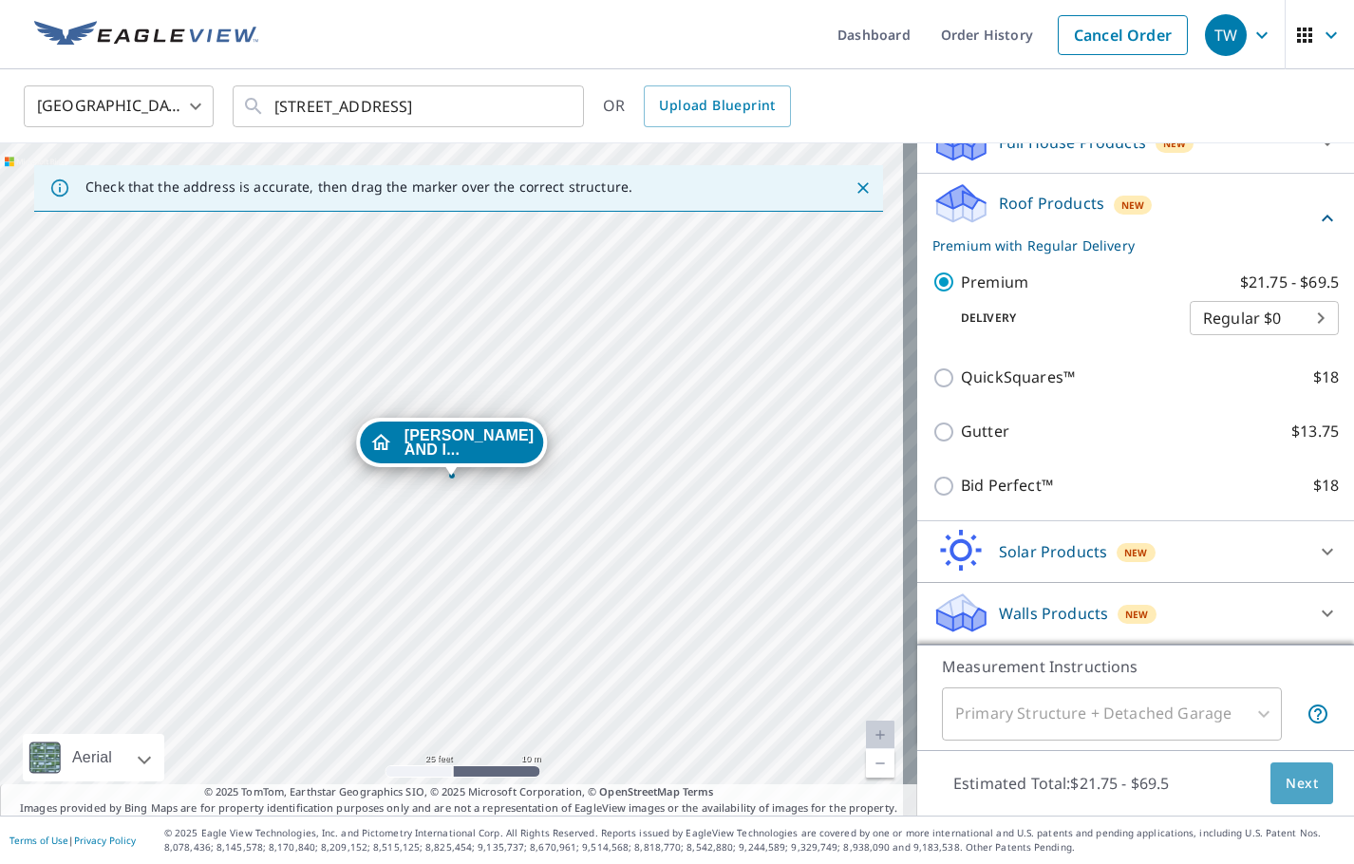
click at [1271, 785] on button "Next" at bounding box center [1302, 784] width 63 height 43
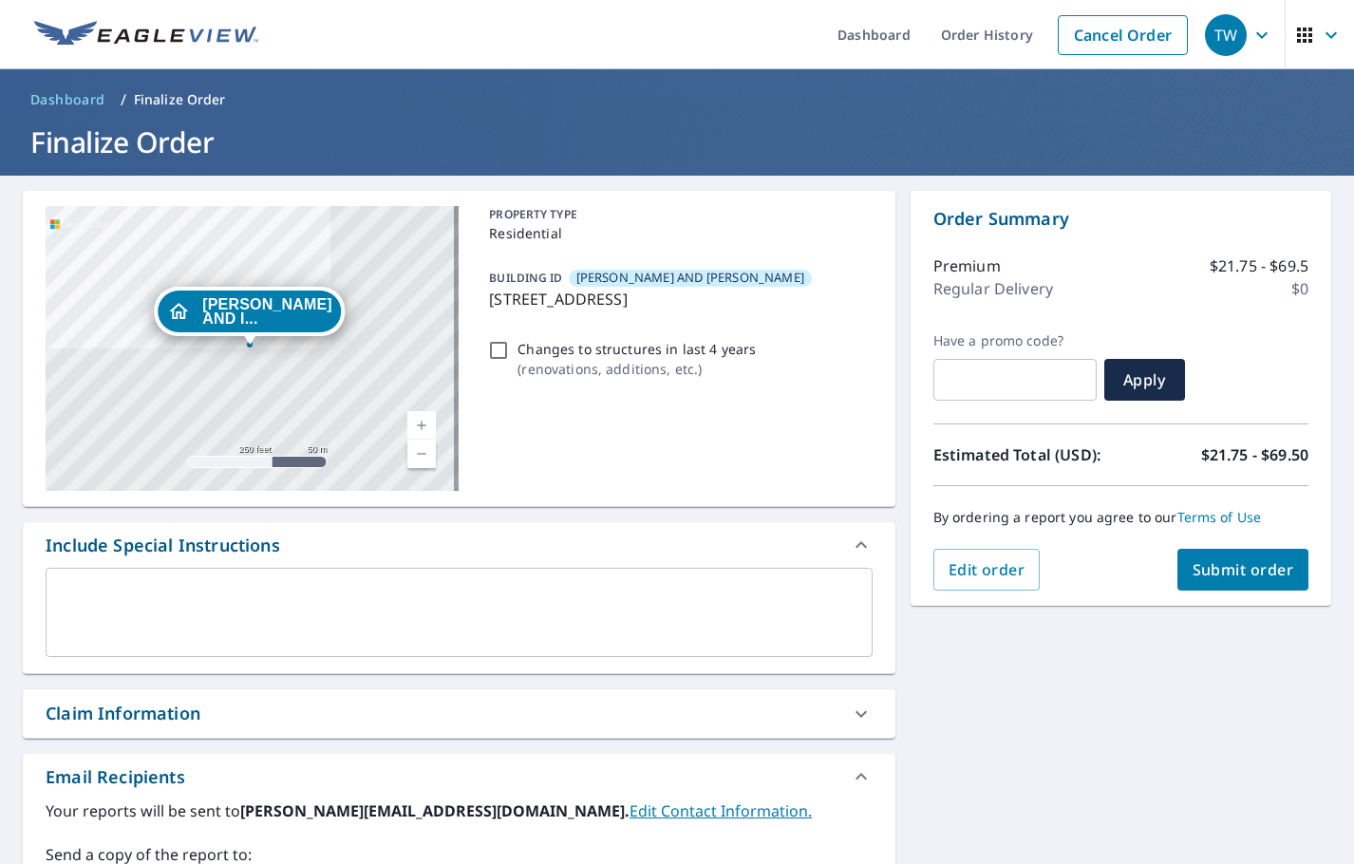
scroll to position [190, 0]
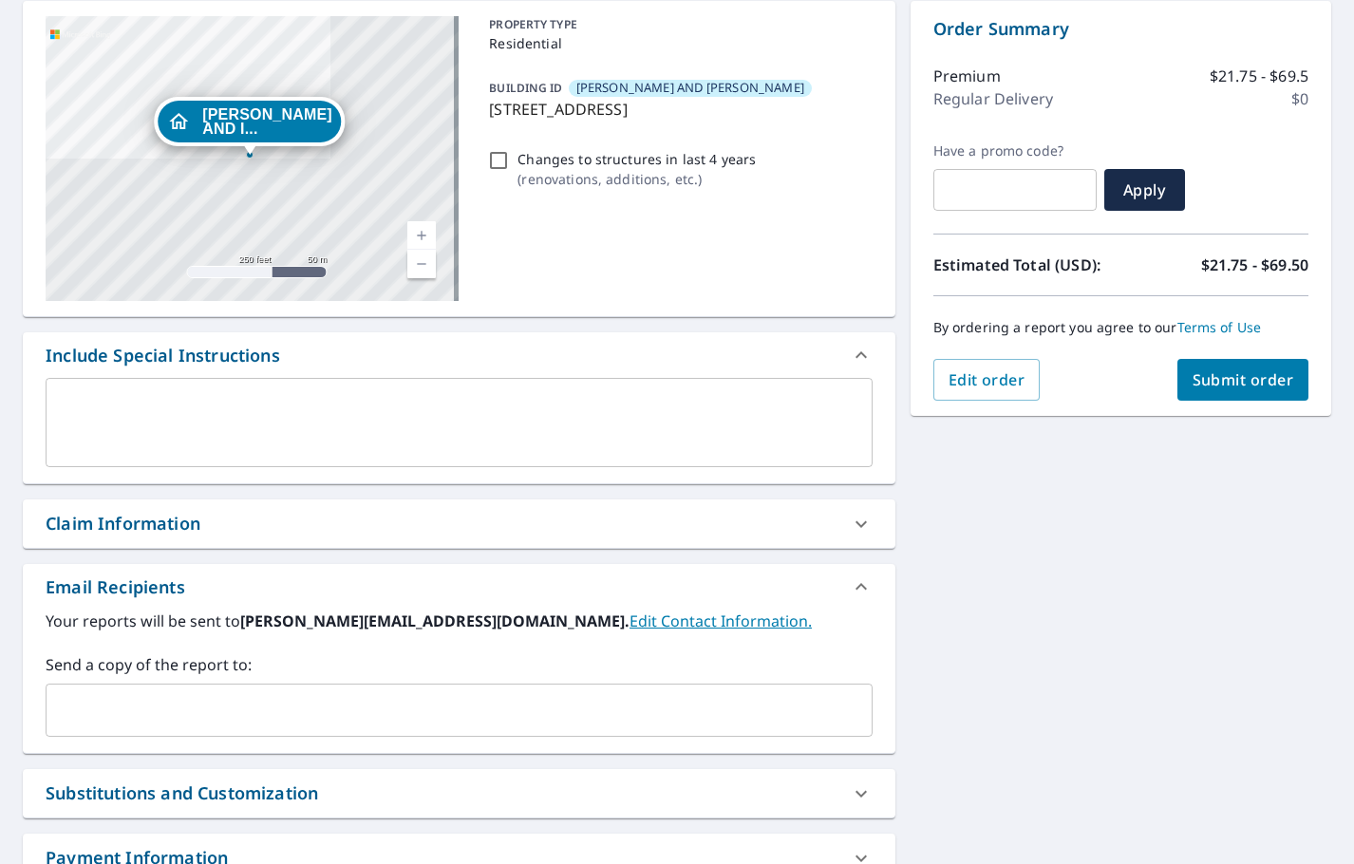
click at [132, 695] on input "text" at bounding box center [445, 710] width 782 height 36
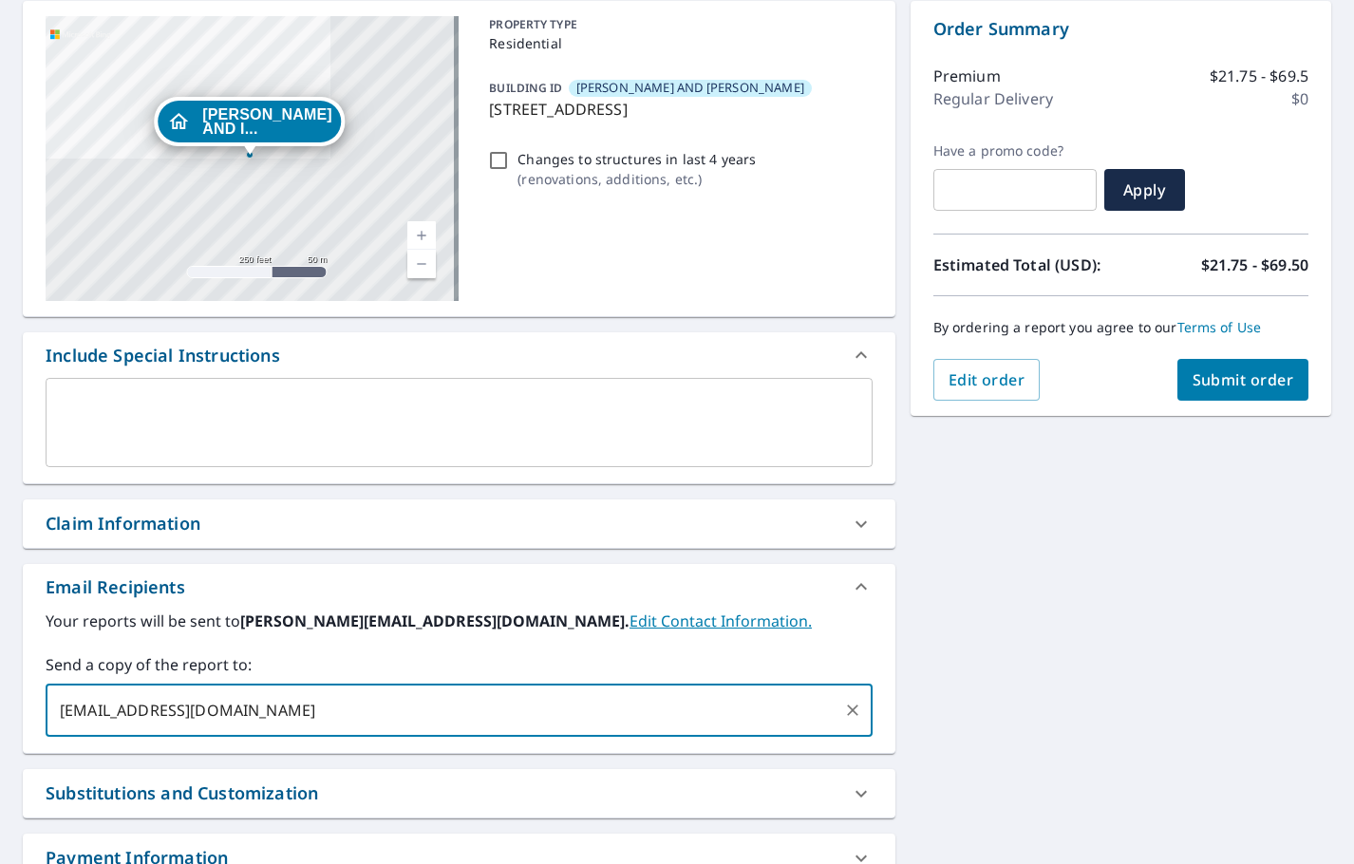
type input "[EMAIL_ADDRESS][DOMAIN_NAME]"
click at [1238, 394] on button "Submit order" at bounding box center [1244, 380] width 132 height 42
checkbox input "true"
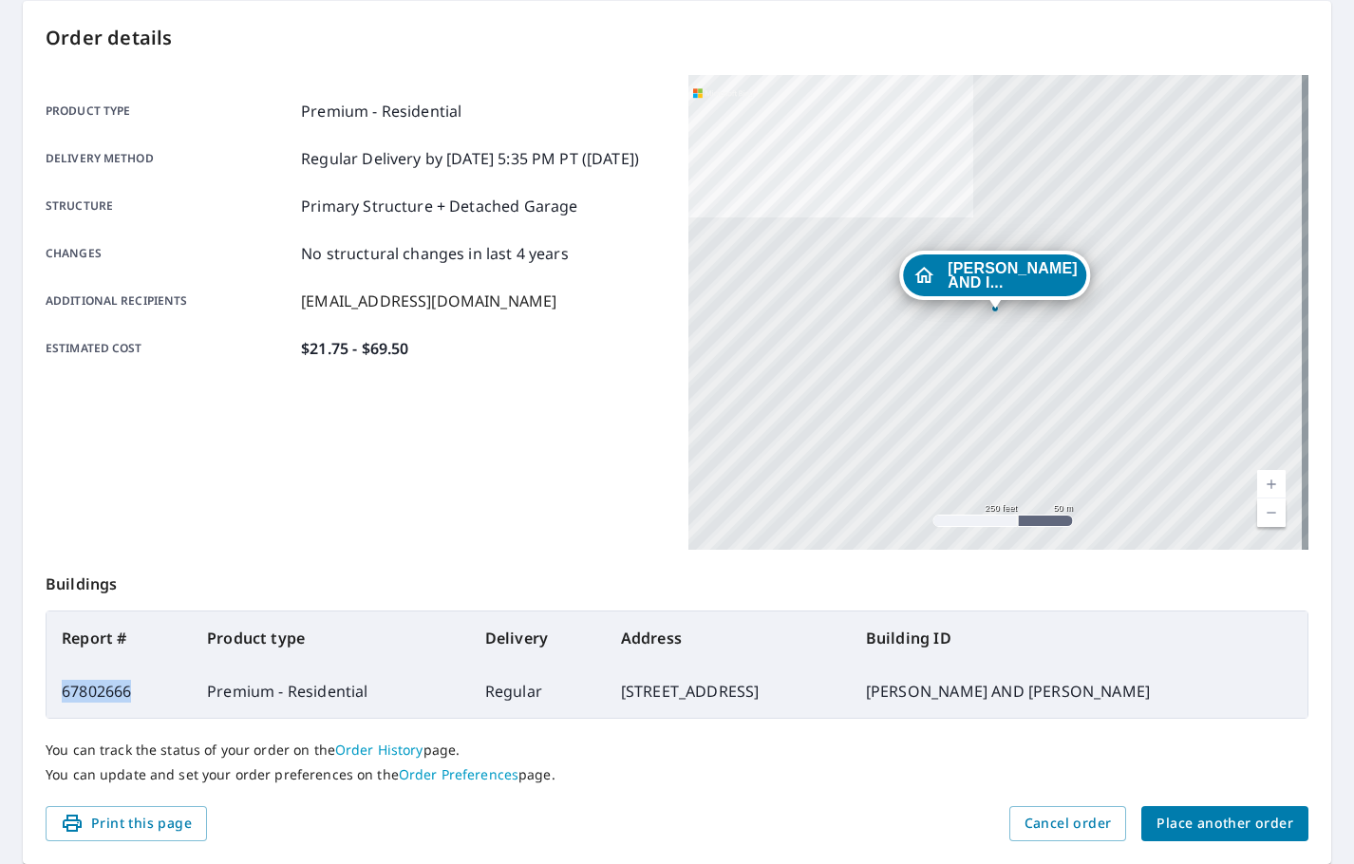
drag, startPoint x: 136, startPoint y: 691, endPoint x: 63, endPoint y: 696, distance: 73.3
click at [63, 696] on td "67802666" at bounding box center [119, 691] width 145 height 53
copy td "67802666"
